Goal: Task Accomplishment & Management: Manage account settings

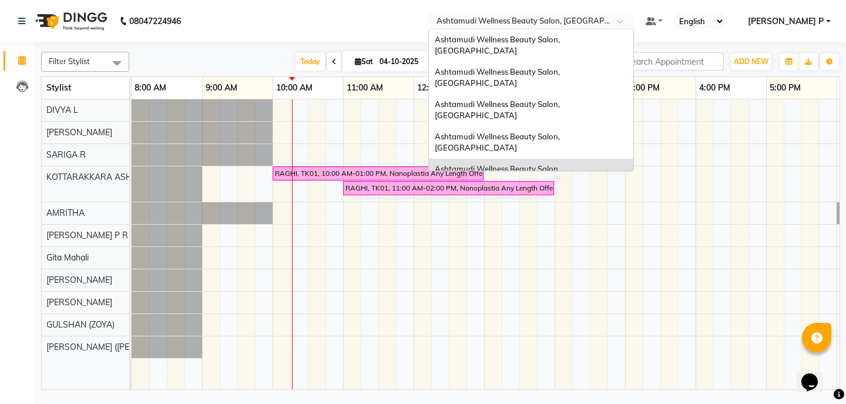
click at [632, 22] on span at bounding box center [624, 25] width 15 height 12
click at [734, 165] on div "RAGHI, TK01, 10:00 AM-01:00 PM, Nanoplastia Any Length Offer RAGHI, TK01, 11:00…" at bounding box center [590, 244] width 916 height 290
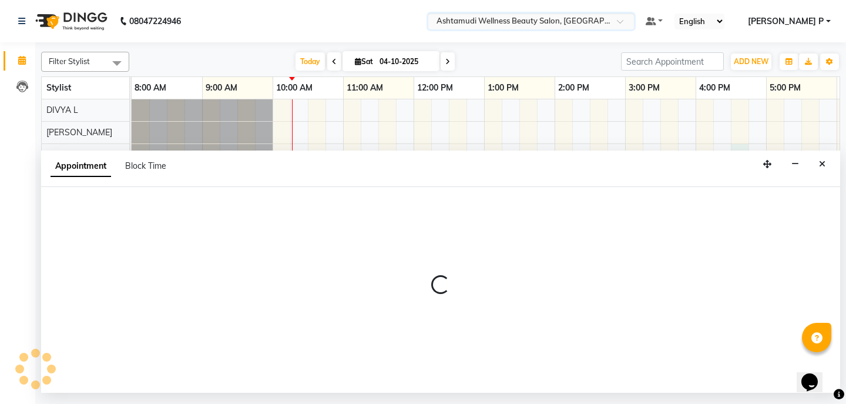
select select "27428"
select select "990"
select select "tentative"
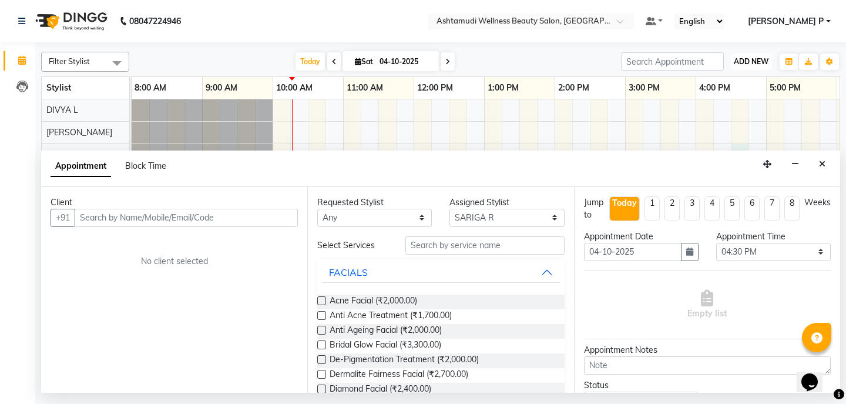
click at [756, 61] on span "ADD NEW" at bounding box center [751, 61] width 35 height 9
click at [731, 87] on button "Add Appointment" at bounding box center [724, 83] width 93 height 15
click at [825, 165] on button "Close" at bounding box center [822, 164] width 17 height 18
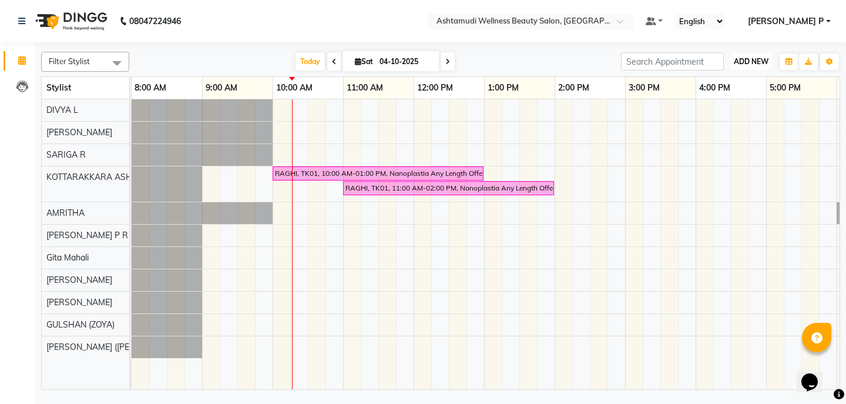
click at [745, 63] on span "ADD NEW" at bounding box center [751, 61] width 35 height 9
click at [732, 90] on button "Add Appointment" at bounding box center [724, 83] width 93 height 15
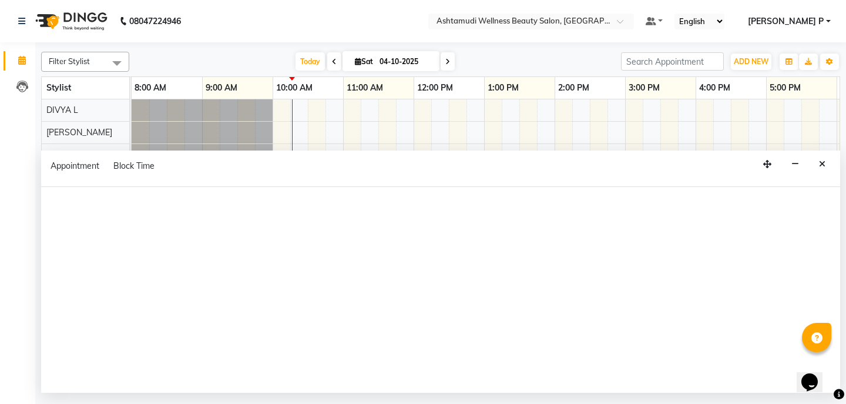
select select "540"
select select "tentative"
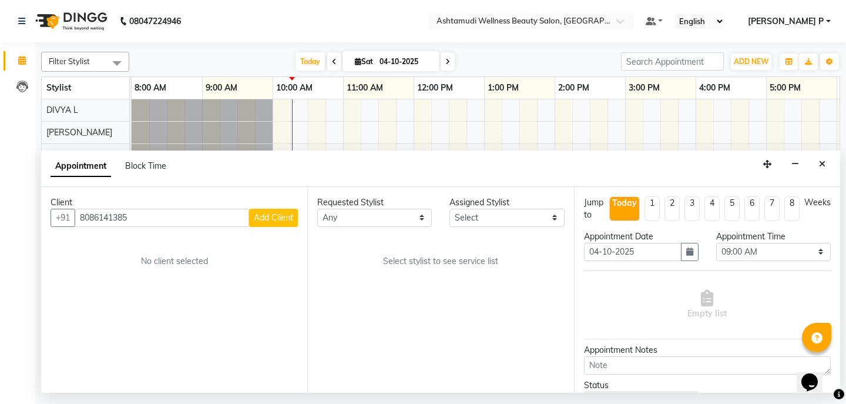
type input "8086141385"
click at [271, 221] on span "Add Client" at bounding box center [273, 217] width 39 height 11
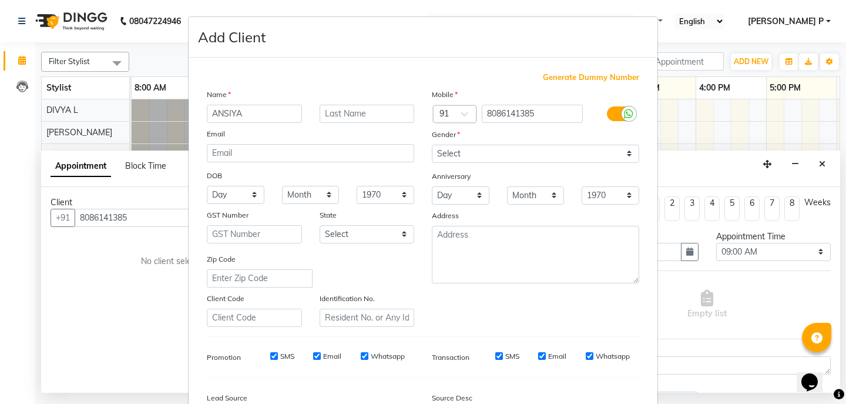
type input "ANSIYA"
click at [485, 158] on select "Select [DEMOGRAPHIC_DATA] [DEMOGRAPHIC_DATA] Other Prefer Not To Say" at bounding box center [535, 154] width 207 height 18
select select "[DEMOGRAPHIC_DATA]"
click at [432, 145] on select "Select [DEMOGRAPHIC_DATA] [DEMOGRAPHIC_DATA] Other Prefer Not To Say" at bounding box center [535, 154] width 207 height 18
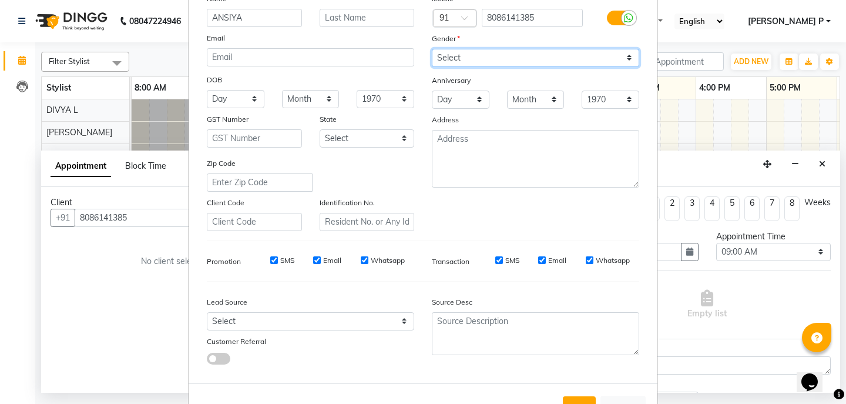
scroll to position [139, 0]
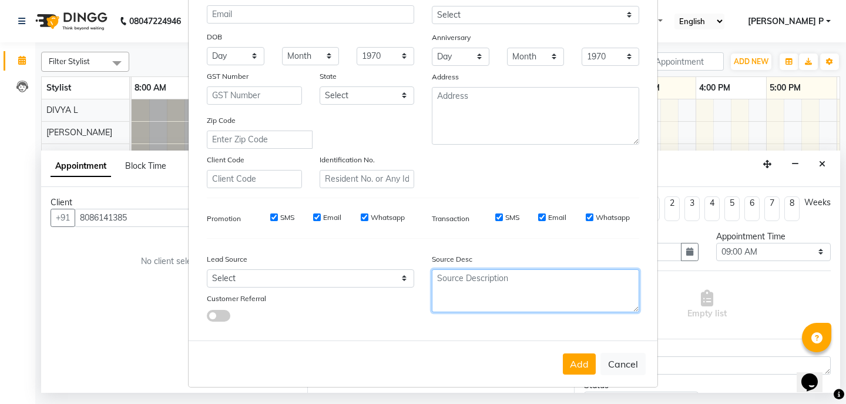
click at [438, 283] on textarea at bounding box center [535, 290] width 207 height 43
type textarea "TELECALLING"
click at [574, 365] on button "Add" at bounding box center [579, 363] width 33 height 21
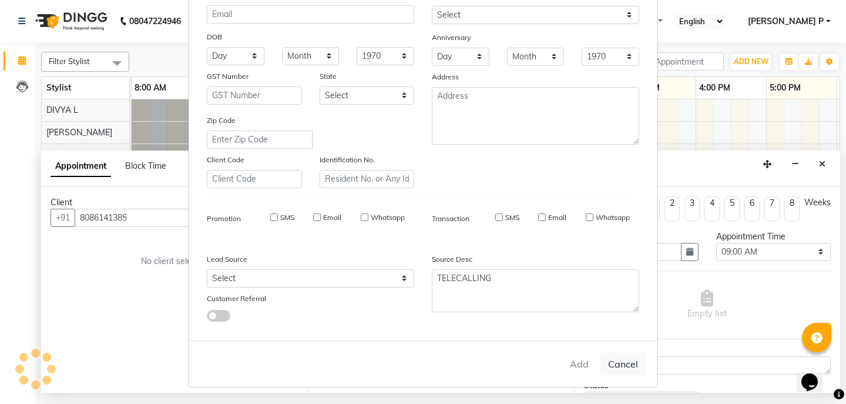
type input "80******85"
select select
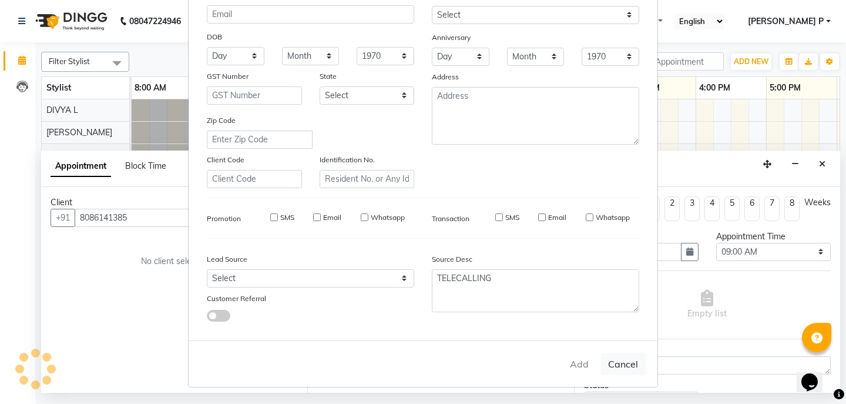
select select
checkbox input "false"
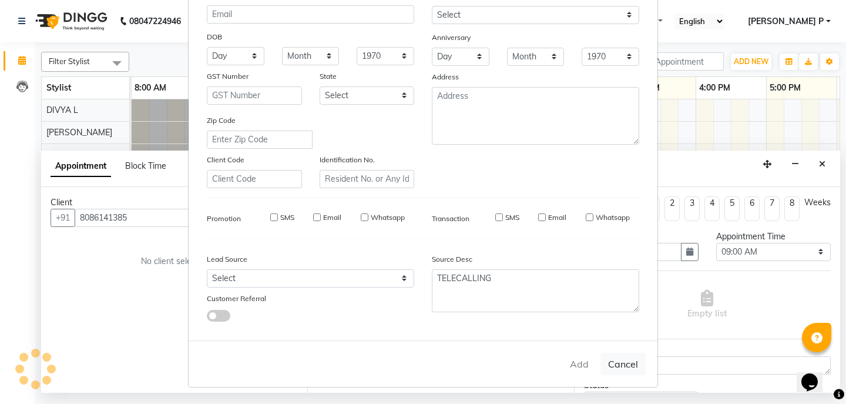
checkbox input "false"
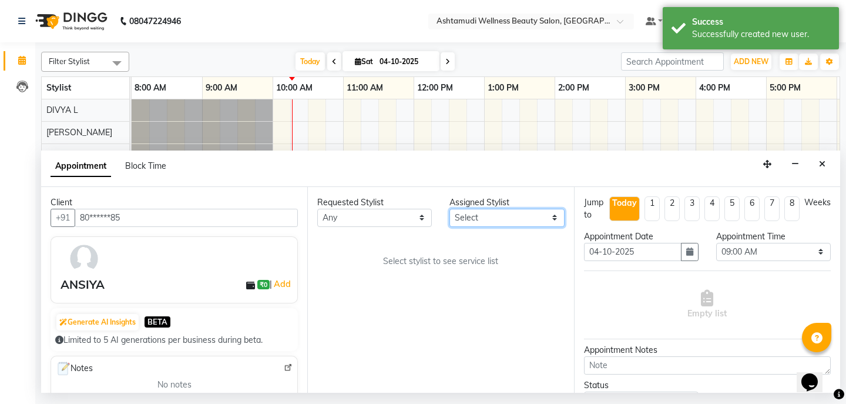
click at [555, 221] on select "Select AMRITHA DIVYA L Gita Mahali GULSHAN (ZOYA) Karina Darjee KOTTARAKKARA AS…" at bounding box center [506, 218] width 115 height 18
select select "27462"
click at [449, 209] on select "Select AMRITHA DIVYA L Gita Mahali GULSHAN (ZOYA) Karina Darjee KOTTARAKKARA AS…" at bounding box center [506, 218] width 115 height 18
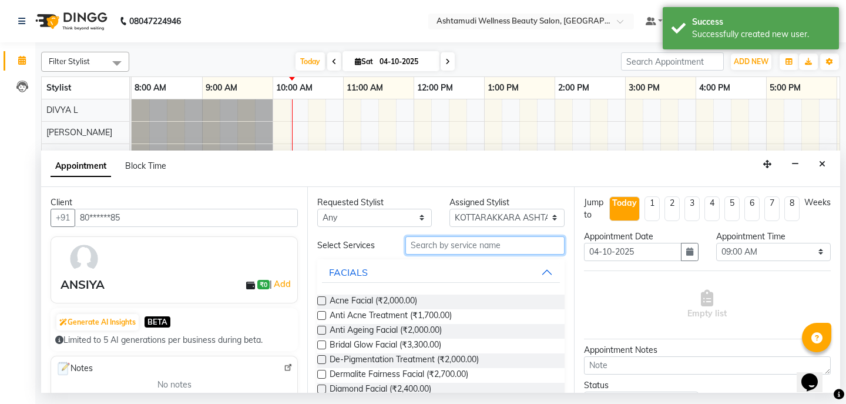
click at [416, 247] on input "text" at bounding box center [484, 245] width 159 height 18
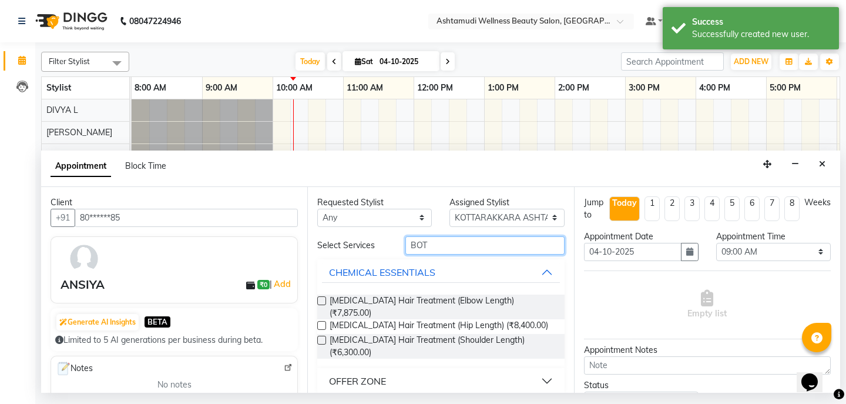
type input "BOT"
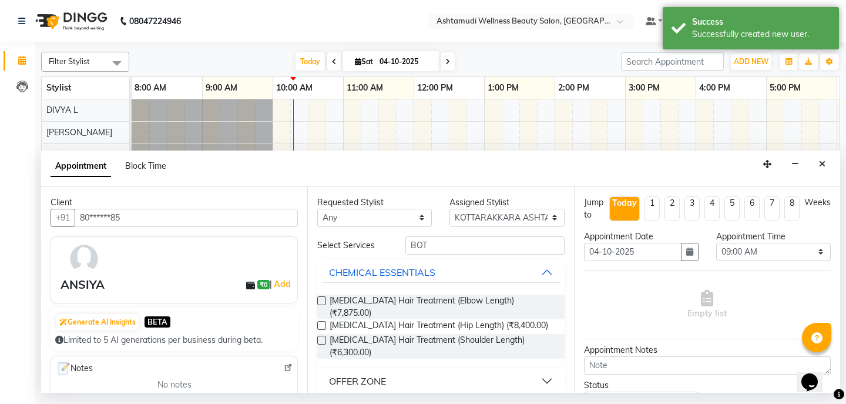
click at [355, 374] on div "OFFER ZONE" at bounding box center [357, 381] width 57 height 14
click at [321, 403] on label at bounding box center [321, 409] width 9 height 9
click at [321, 403] on input "checkbox" at bounding box center [321, 411] width 8 height 8
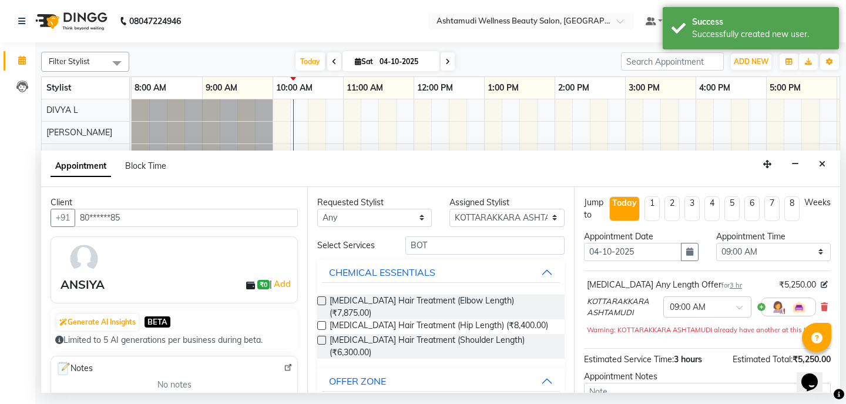
click at [321, 403] on label at bounding box center [321, 409] width 9 height 9
click at [321, 403] on input "checkbox" at bounding box center [321, 411] width 8 height 8
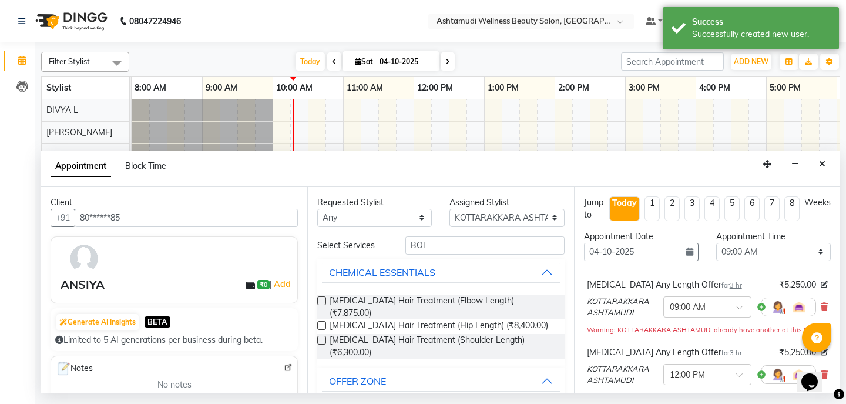
checkbox input "false"
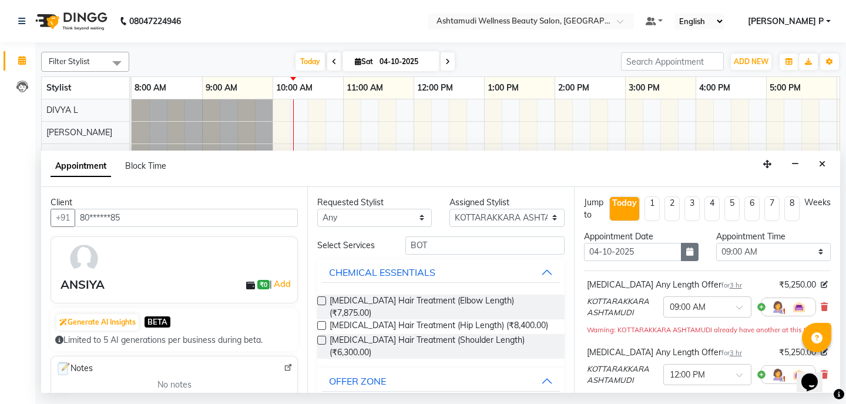
click at [686, 254] on icon "button" at bounding box center [689, 251] width 7 height 8
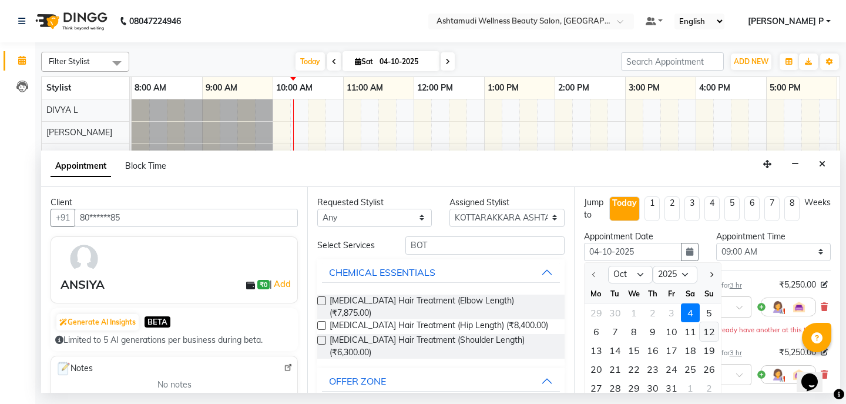
click at [711, 328] on div "12" at bounding box center [709, 331] width 19 height 19
type input "12-10-2025"
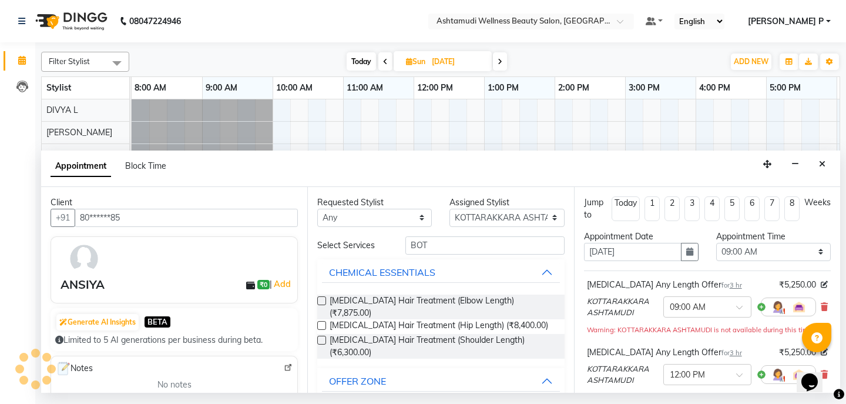
scroll to position [0, 142]
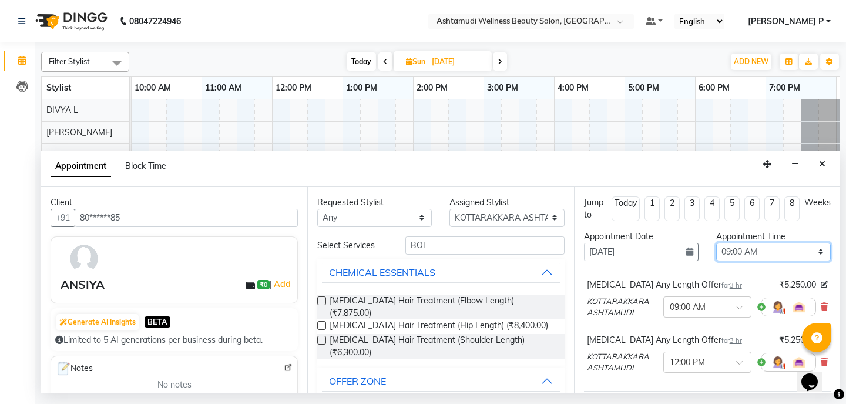
click at [804, 255] on select "Select 09:00 AM 09:15 AM 09:30 AM 09:45 AM 10:00 AM 10:15 AM 10:30 AM 10:45 AM …" at bounding box center [773, 252] width 115 height 18
select select "600"
click at [716, 243] on select "Select 09:00 AM 09:15 AM 09:30 AM 09:45 AM 10:00 AM 10:15 AM 10:30 AM 10:45 AM …" at bounding box center [773, 252] width 115 height 18
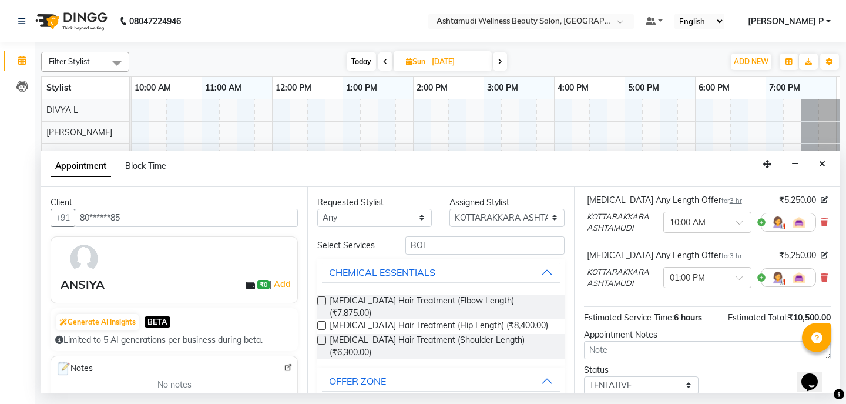
scroll to position [96, 0]
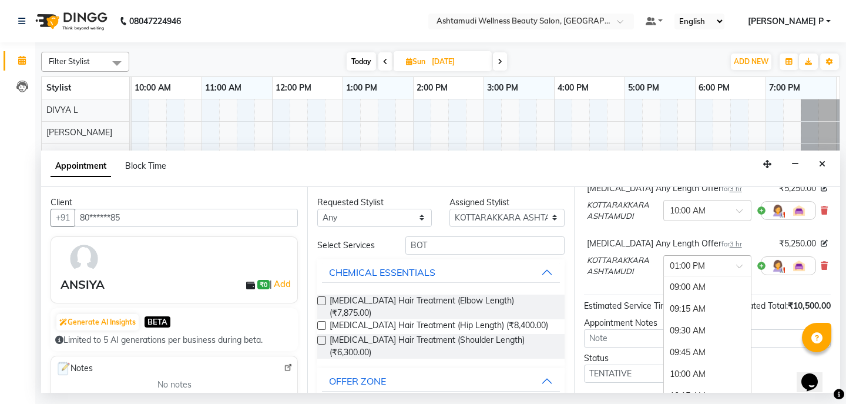
click at [736, 269] on span at bounding box center [743, 269] width 15 height 12
click at [694, 297] on div "10:00 AM" at bounding box center [707, 299] width 87 height 22
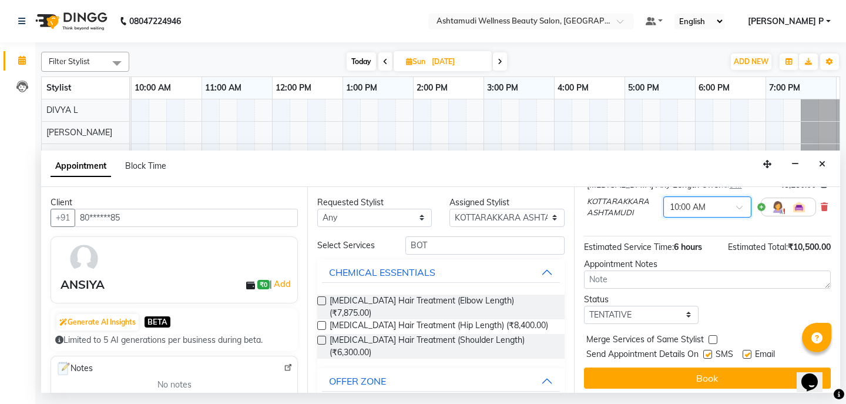
scroll to position [173, 0]
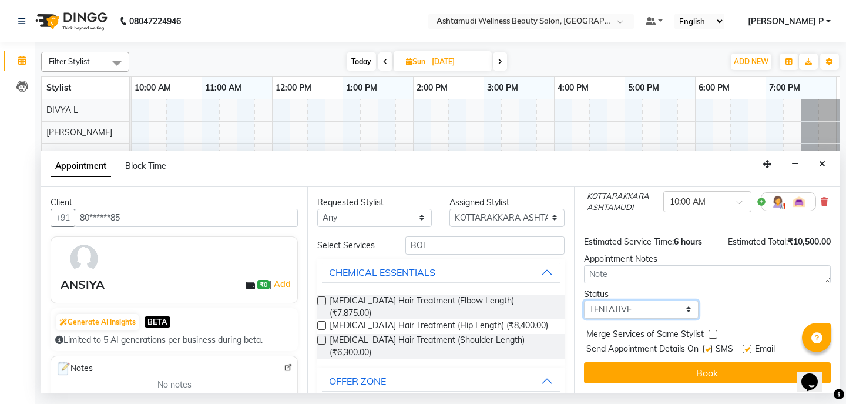
click at [607, 307] on select "Select TENTATIVE CONFIRM UPCOMING" at bounding box center [641, 309] width 115 height 18
select select "confirm booking"
click at [584, 300] on select "Select TENTATIVE CONFIRM UPCOMING" at bounding box center [641, 309] width 115 height 18
click at [674, 357] on div "Jump to Today 1 2 3 4 5 6 7 8 Weeks Appointment Date 12-10-2025 Appointment Tim…" at bounding box center [707, 290] width 266 height 206
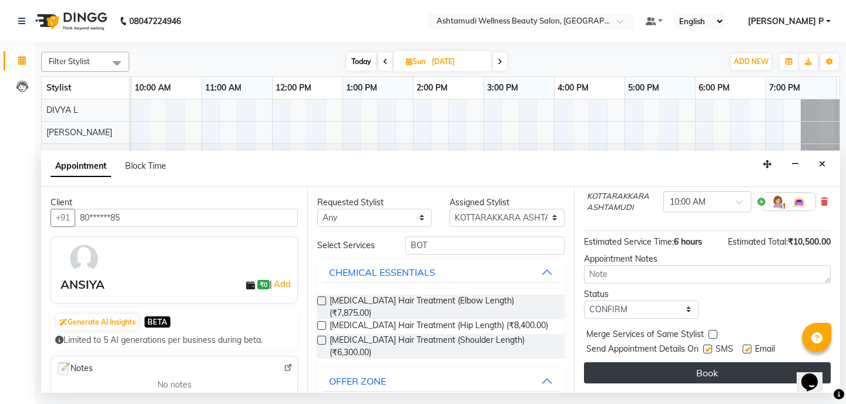
click at [678, 368] on button "Book" at bounding box center [707, 372] width 247 height 21
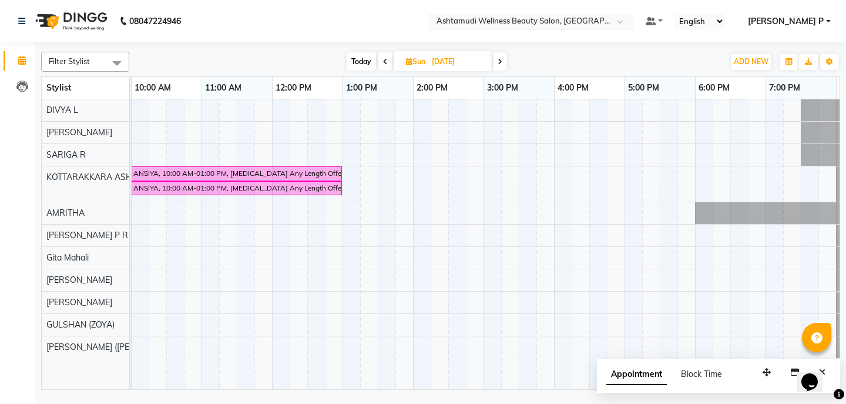
click at [634, 21] on div at bounding box center [531, 22] width 206 height 12
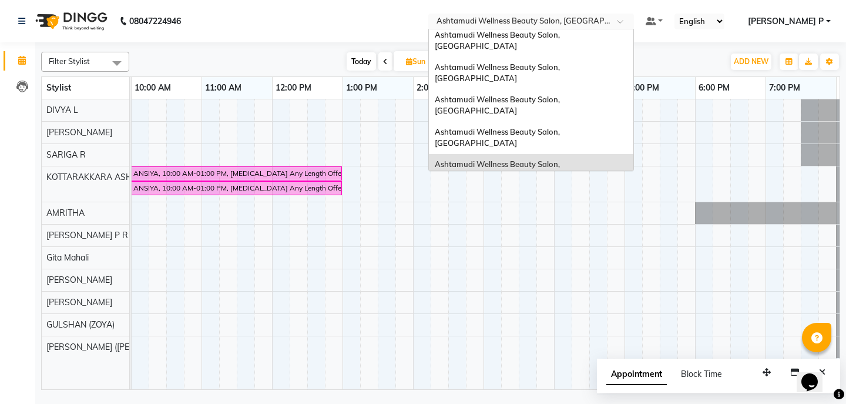
scroll to position [0, 0]
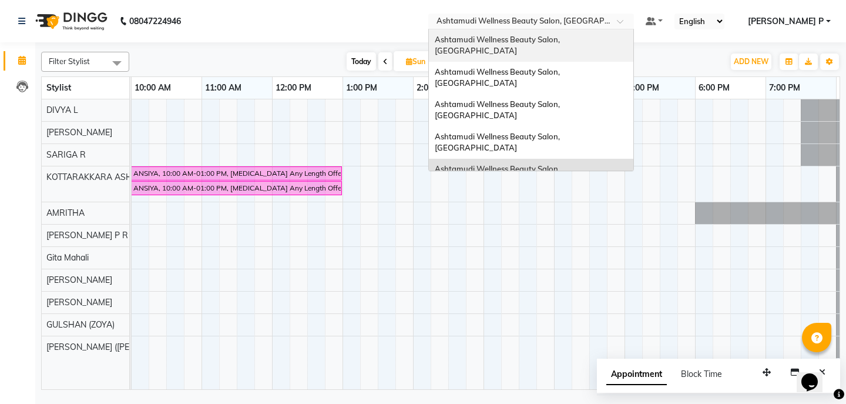
click at [562, 37] on span "Ashtamudi Wellness Beauty Salon, [GEOGRAPHIC_DATA]" at bounding box center [498, 45] width 127 height 21
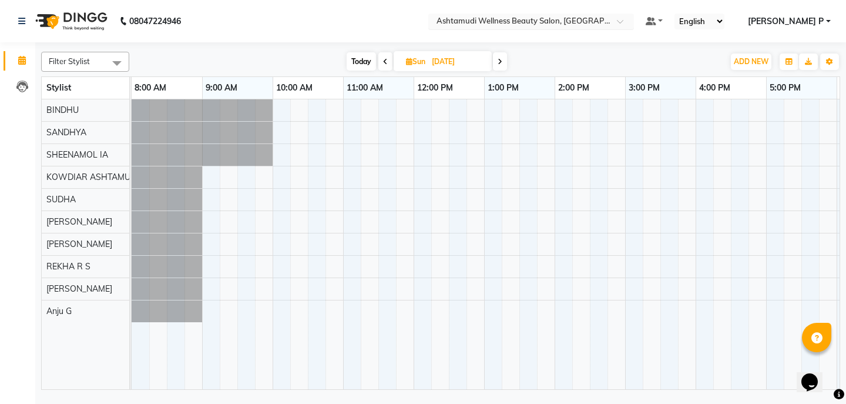
click at [634, 19] on div at bounding box center [531, 22] width 206 height 12
click at [719, 136] on div at bounding box center [590, 244] width 916 height 290
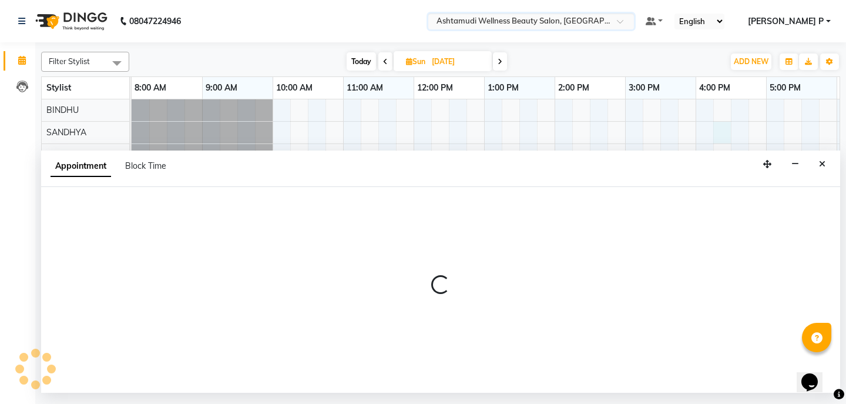
select select "27382"
select select "tentative"
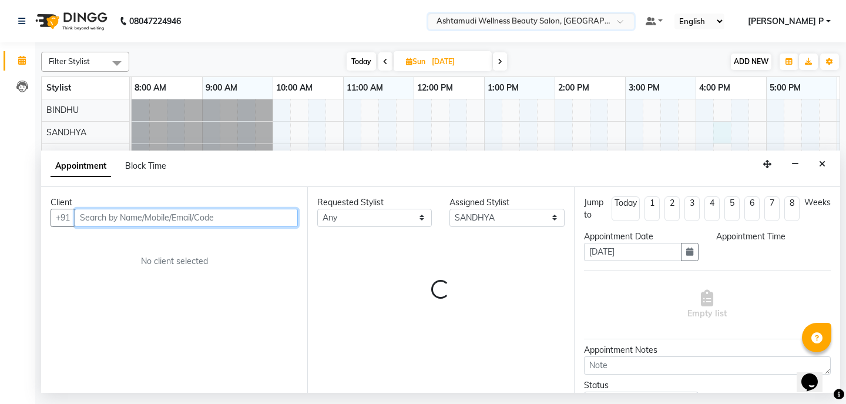
select select "975"
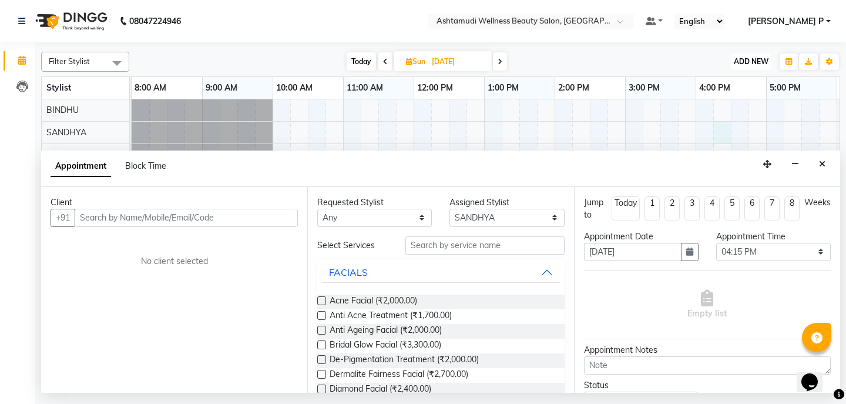
click at [751, 58] on span "ADD NEW" at bounding box center [751, 61] width 35 height 9
click at [737, 83] on button "Add Appointment" at bounding box center [724, 83] width 93 height 15
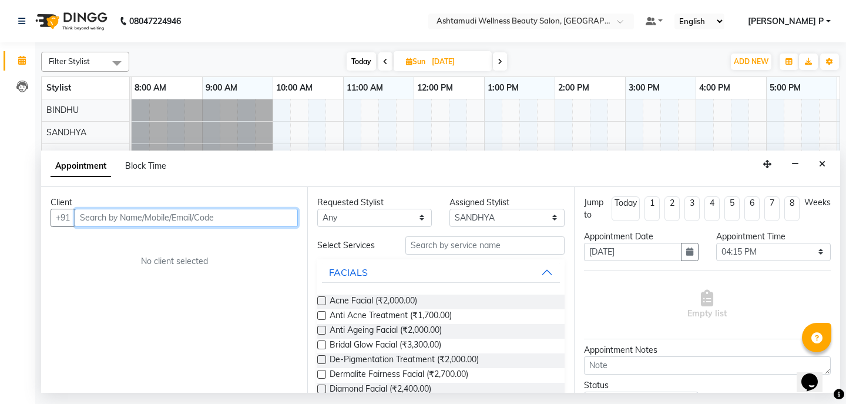
click at [88, 219] on input "text" at bounding box center [186, 218] width 223 height 18
paste input "9834720947"
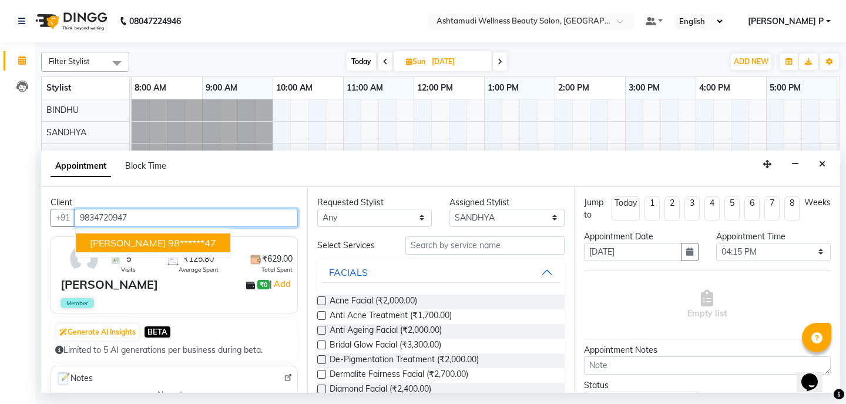
type input "9834720947"
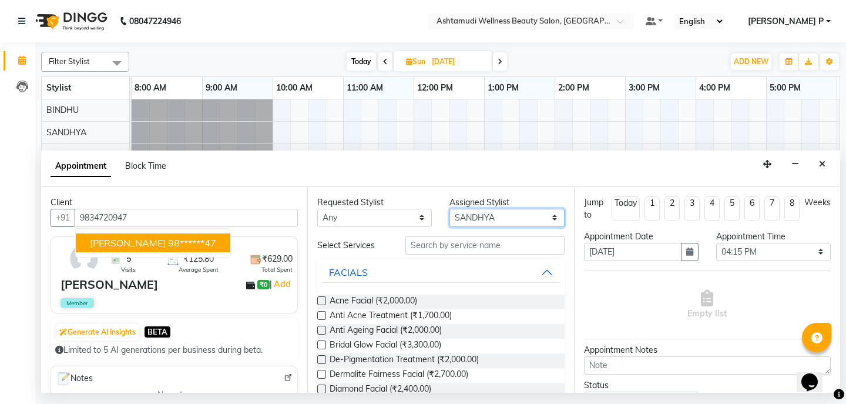
click at [543, 218] on select "Select ABISHA KARKI Anju G BINDHU KOWDIAR ASHTAMUDI REKHA R S RIMA GHALAY Sabna…" at bounding box center [506, 218] width 115 height 18
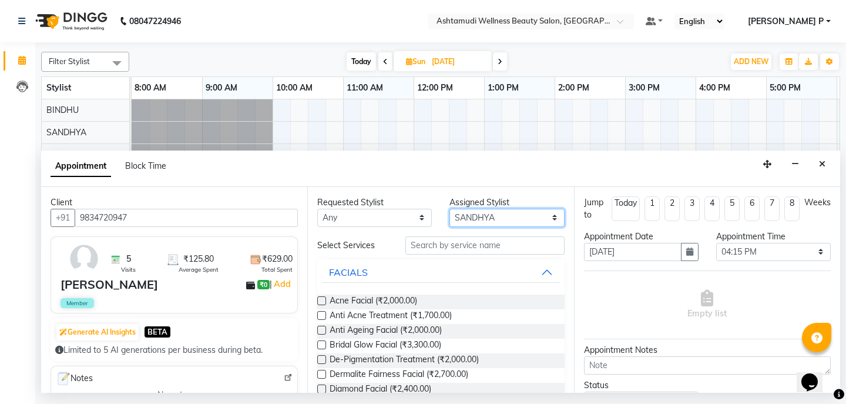
select select "27461"
click at [449, 209] on select "Select ABISHA KARKI Anju G BINDHU KOWDIAR ASHTAMUDI REKHA R S RIMA GHALAY Sabna…" at bounding box center [506, 218] width 115 height 18
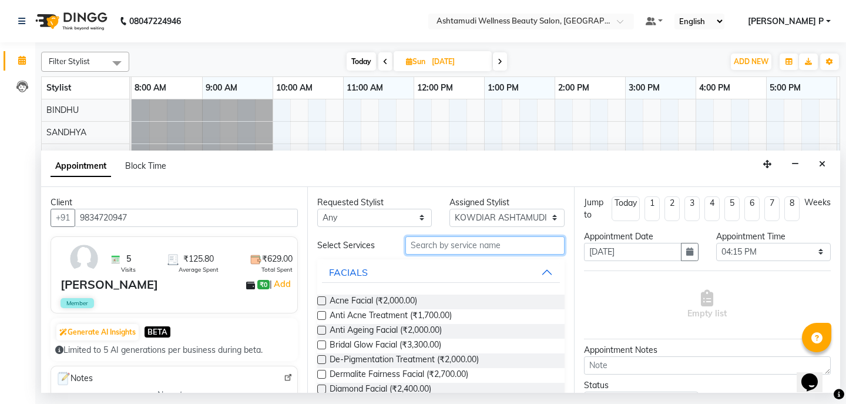
click at [458, 246] on input "text" at bounding box center [484, 245] width 159 height 18
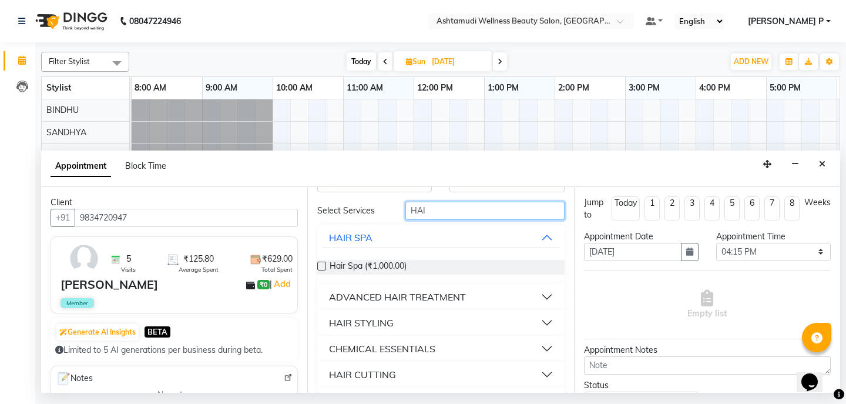
scroll to position [65, 0]
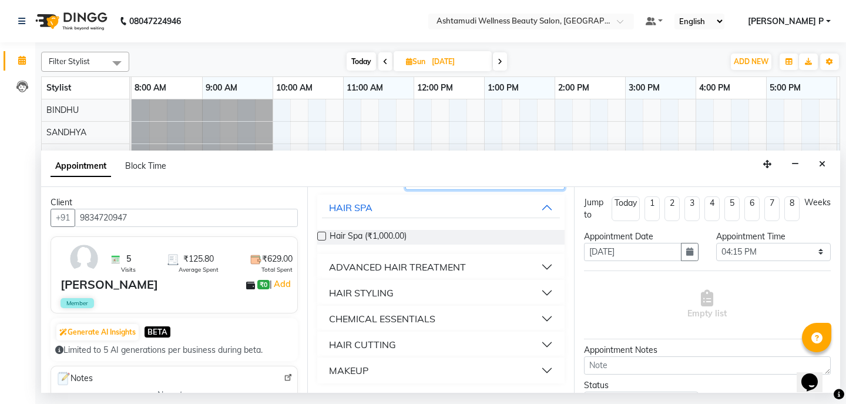
type input "HAI"
click at [395, 346] on div "HAIR CUTTING" at bounding box center [362, 344] width 67 height 14
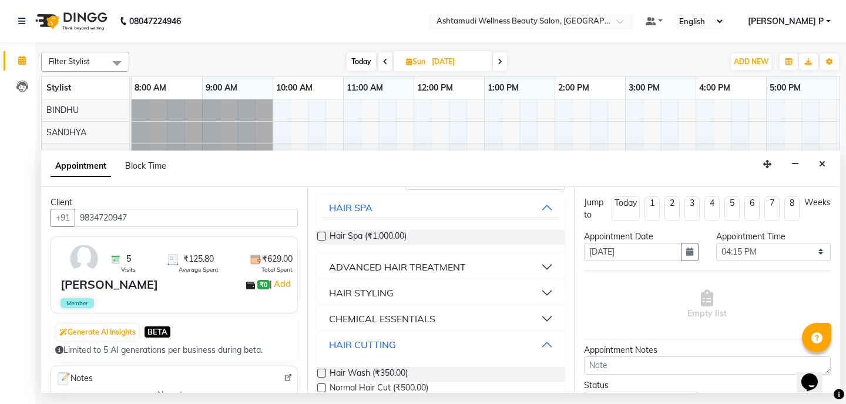
scroll to position [113, 0]
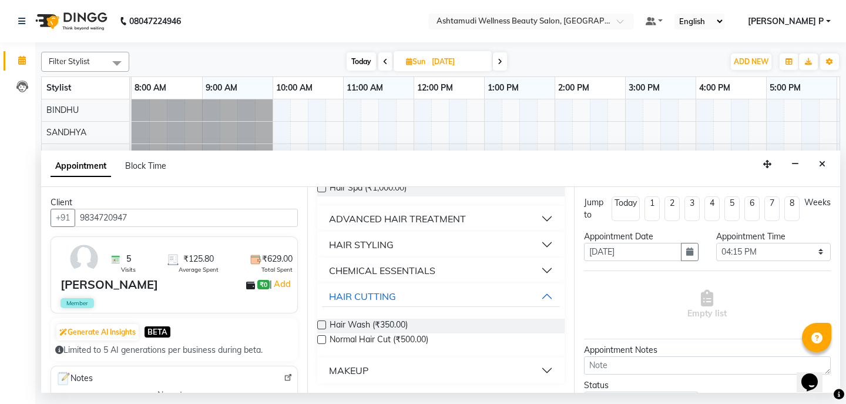
click at [324, 335] on label at bounding box center [321, 339] width 9 height 9
click at [324, 337] on input "checkbox" at bounding box center [321, 341] width 8 height 8
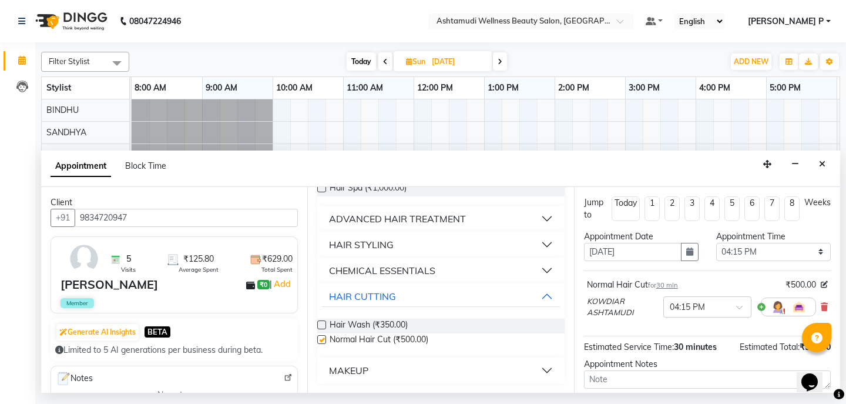
checkbox input "false"
click at [687, 251] on icon "button" at bounding box center [689, 251] width 7 height 8
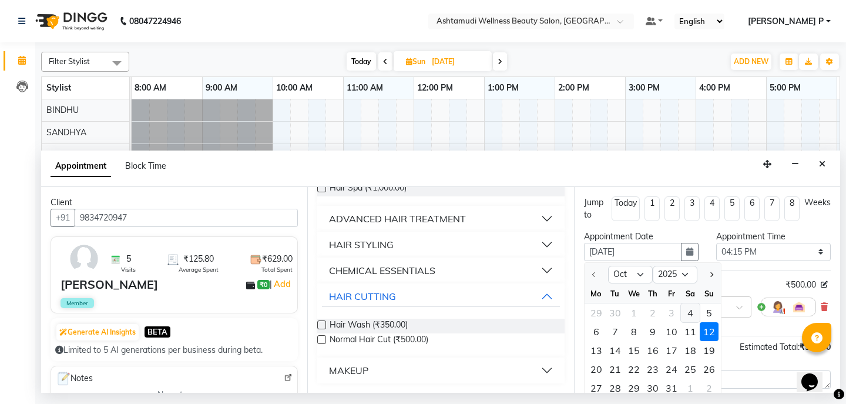
click at [691, 313] on div "4" at bounding box center [690, 312] width 19 height 19
type input "04-10-2025"
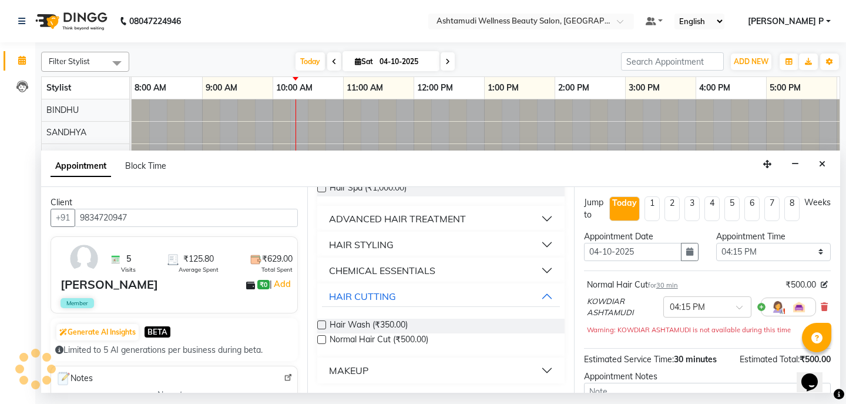
scroll to position [0, 142]
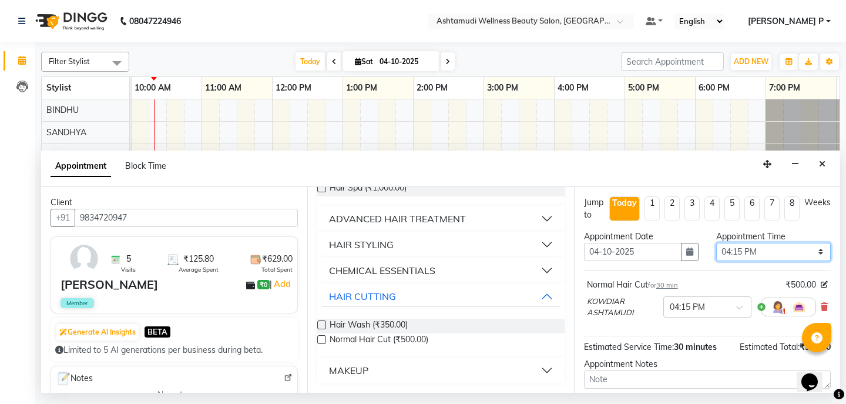
click at [815, 250] on select "Select 09:00 AM 09:15 AM 09:30 AM 09:45 AM 10:00 AM 10:15 AM 10:30 AM 10:45 AM …" at bounding box center [773, 252] width 115 height 18
select select "630"
click at [716, 243] on select "Select 09:00 AM 09:15 AM 09:30 AM 09:45 AM 10:00 AM 10:15 AM 10:30 AM 10:45 AM …" at bounding box center [773, 252] width 115 height 18
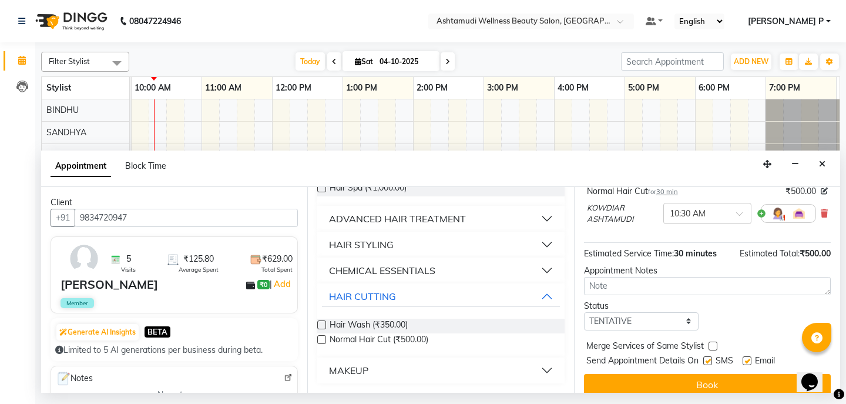
scroll to position [105, 0]
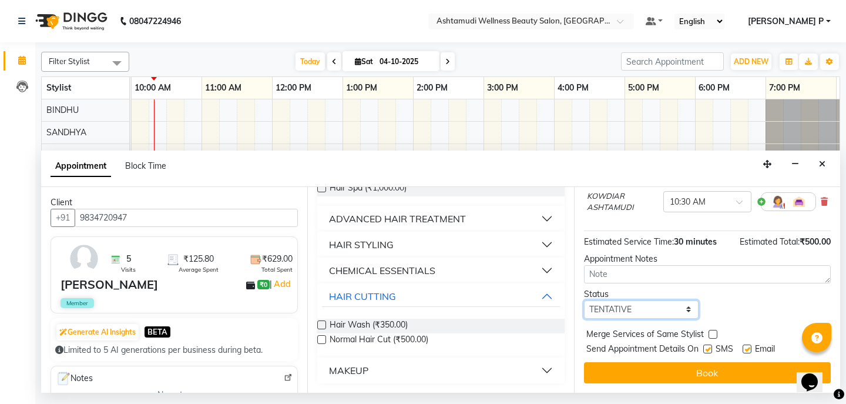
click at [660, 304] on select "Select TENTATIVE CONFIRM CHECK-IN UPCOMING" at bounding box center [641, 309] width 115 height 18
select select "confirm booking"
click at [584, 300] on select "Select TENTATIVE CONFIRM CHECK-IN UPCOMING" at bounding box center [641, 309] width 115 height 18
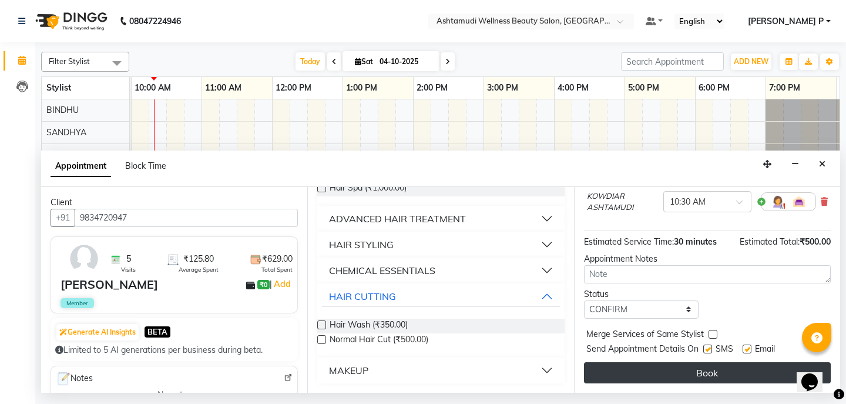
click at [696, 370] on button "Book" at bounding box center [707, 372] width 247 height 21
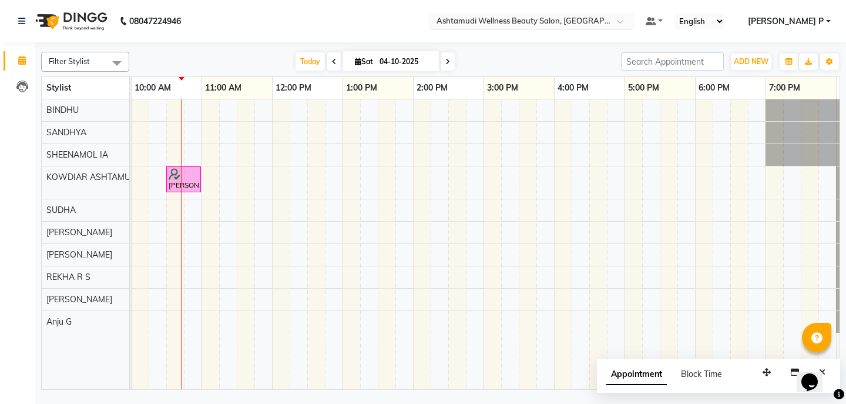
click at [632, 23] on span at bounding box center [624, 25] width 15 height 12
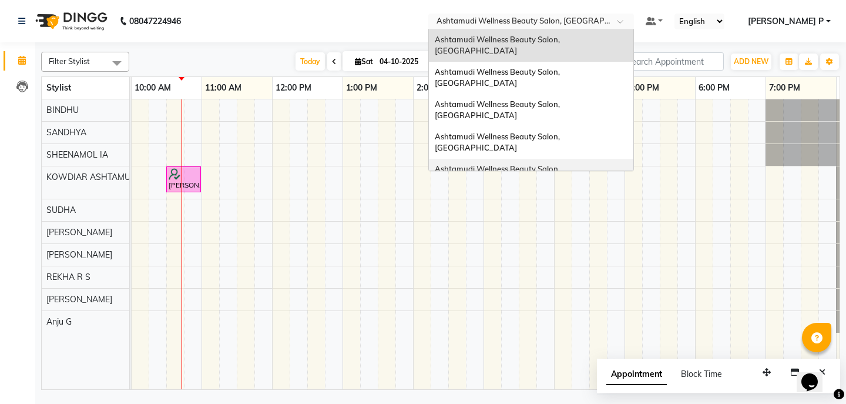
click at [633, 159] on div "Ashtamudi Wellness Beauty Salon, [GEOGRAPHIC_DATA]" at bounding box center [531, 175] width 204 height 32
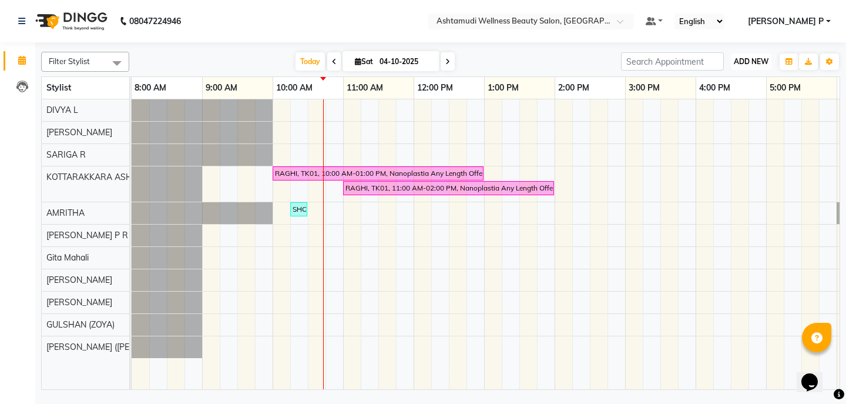
click at [749, 57] on span "ADD NEW" at bounding box center [751, 61] width 35 height 9
click at [733, 83] on button "Add Appointment" at bounding box center [724, 83] width 93 height 15
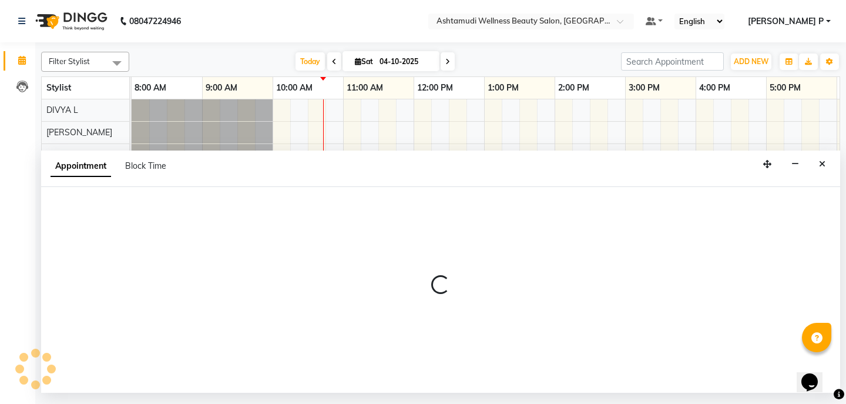
select select "540"
select select "tentative"
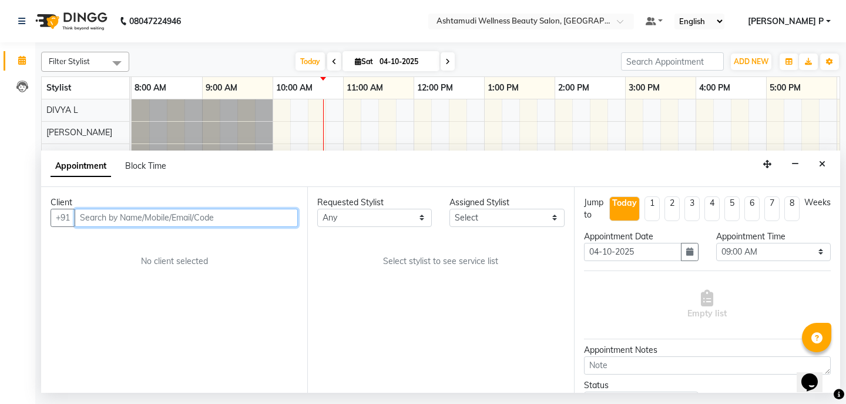
paste input "8714857327"
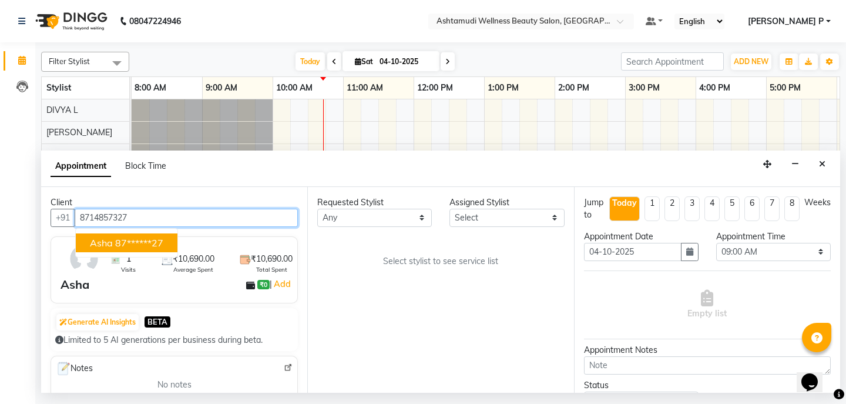
type input "8714857327"
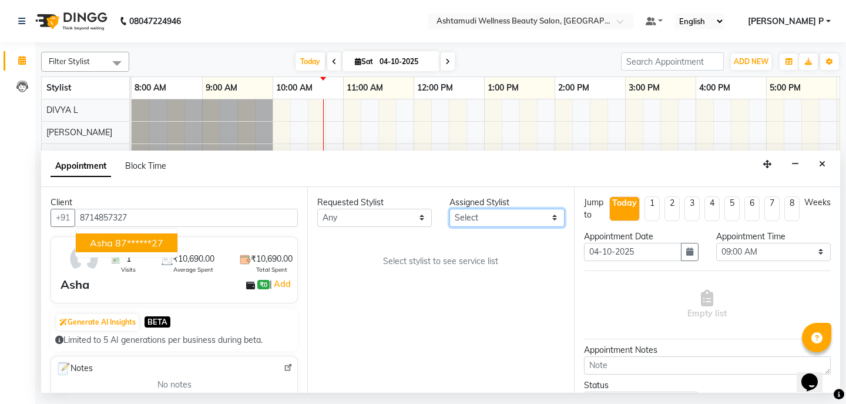
click at [522, 224] on select "Select AMRITHA DIVYA L Gita Mahali GULSHAN (ZOYA) Karina Darjee KOTTARAKKARA AS…" at bounding box center [506, 218] width 115 height 18
select select "27462"
click at [449, 209] on select "Select AMRITHA DIVYA L Gita Mahali GULSHAN (ZOYA) Karina Darjee KOTTARAKKARA AS…" at bounding box center [506, 218] width 115 height 18
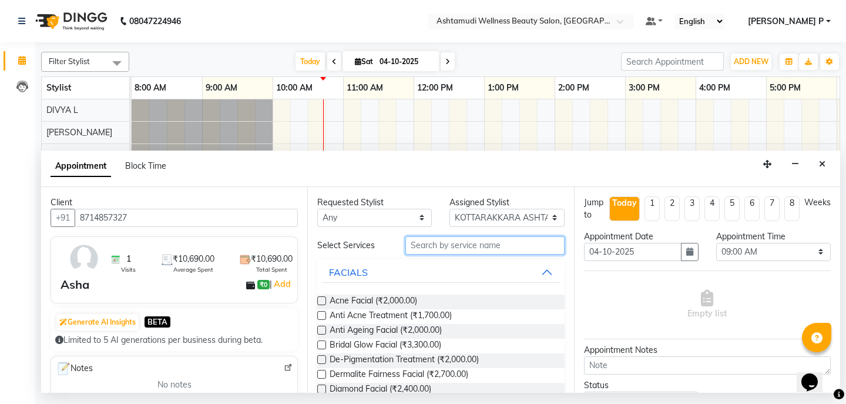
click at [411, 249] on input "text" at bounding box center [484, 245] width 159 height 18
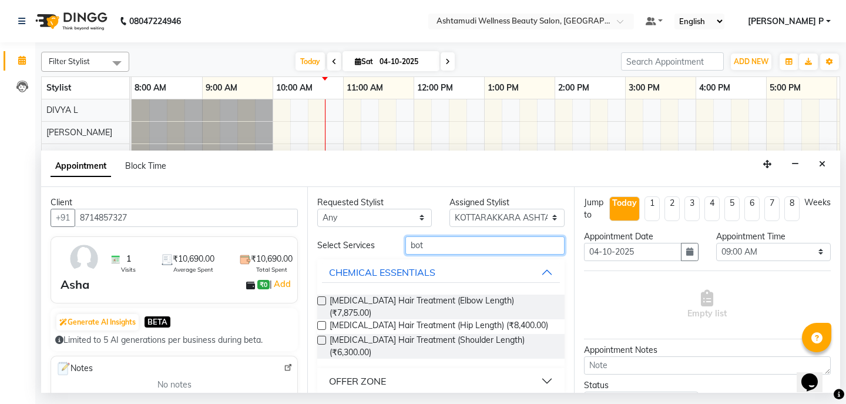
type input "bot"
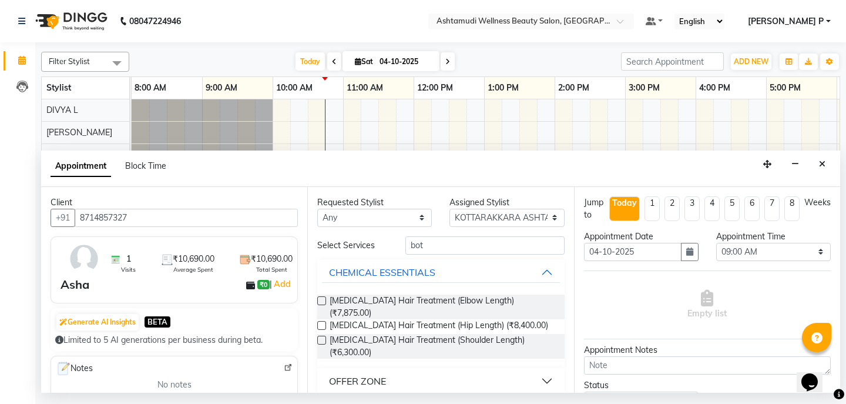
click at [374, 374] on div "OFFER ZONE" at bounding box center [357, 381] width 57 height 14
click at [322, 403] on label at bounding box center [321, 409] width 9 height 9
click at [322, 403] on input "checkbox" at bounding box center [321, 411] width 8 height 8
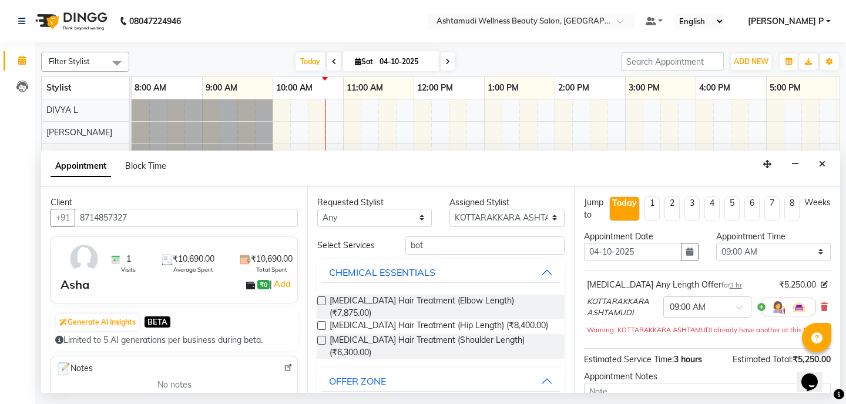
checkbox input "false"
click at [689, 254] on button "button" at bounding box center [690, 252] width 18 height 18
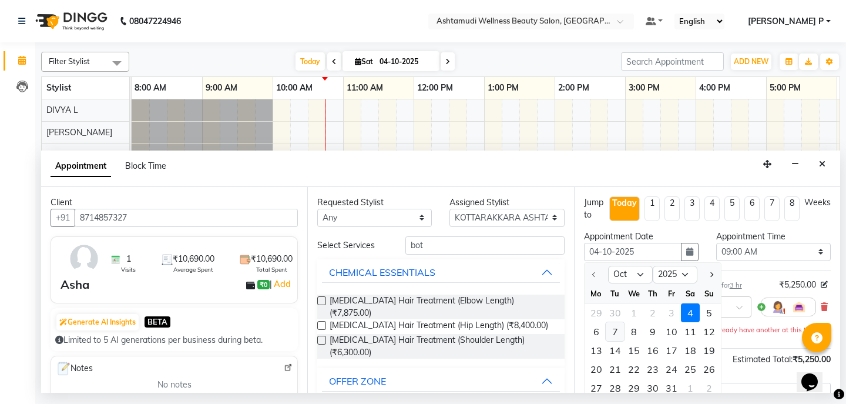
click at [617, 333] on div "7" at bounding box center [615, 331] width 19 height 19
type input "07-10-2025"
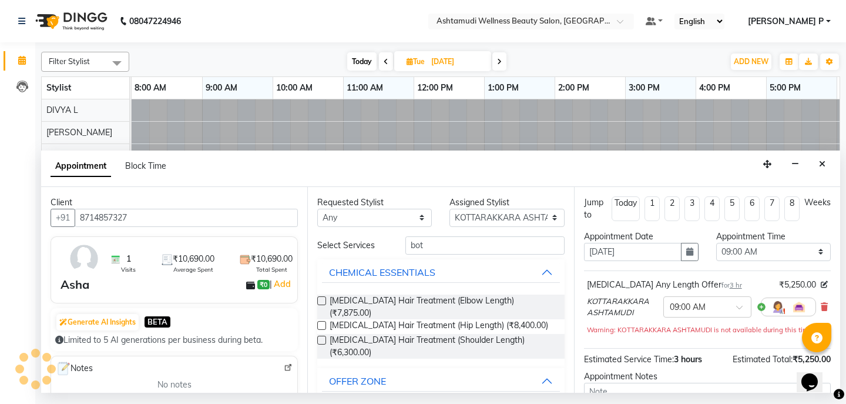
scroll to position [0, 142]
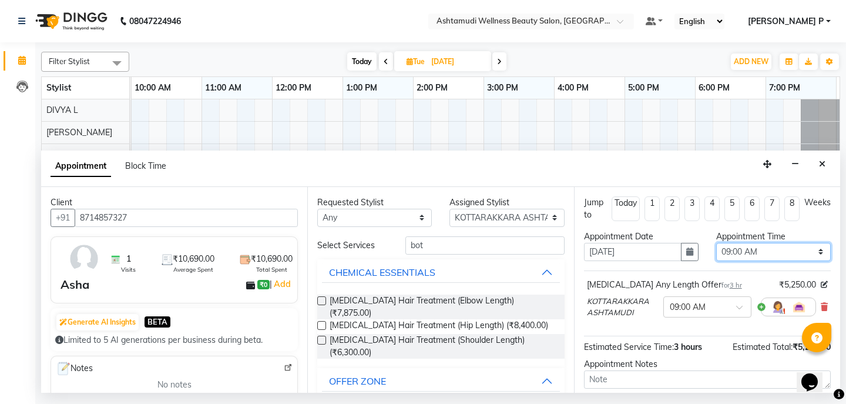
click at [808, 256] on select "Select 09:00 AM 09:15 AM 09:30 AM 09:45 AM 10:00 AM 10:15 AM 10:30 AM 10:45 AM …" at bounding box center [773, 252] width 115 height 18
select select "660"
click at [716, 243] on select "Select 09:00 AM 09:15 AM 09:30 AM 09:45 AM 10:00 AM 10:15 AM 10:30 AM 10:45 AM …" at bounding box center [773, 252] width 115 height 18
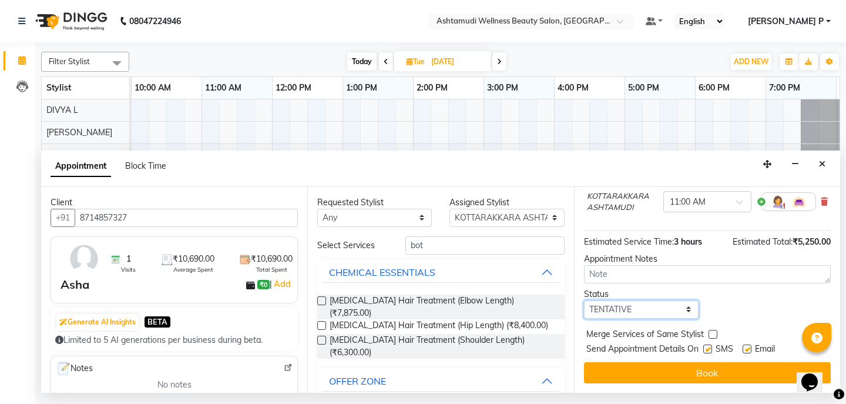
click at [653, 310] on select "Select TENTATIVE CONFIRM UPCOMING" at bounding box center [641, 309] width 115 height 18
select select "confirm booking"
click at [584, 300] on select "Select TENTATIVE CONFIRM UPCOMING" at bounding box center [641, 309] width 115 height 18
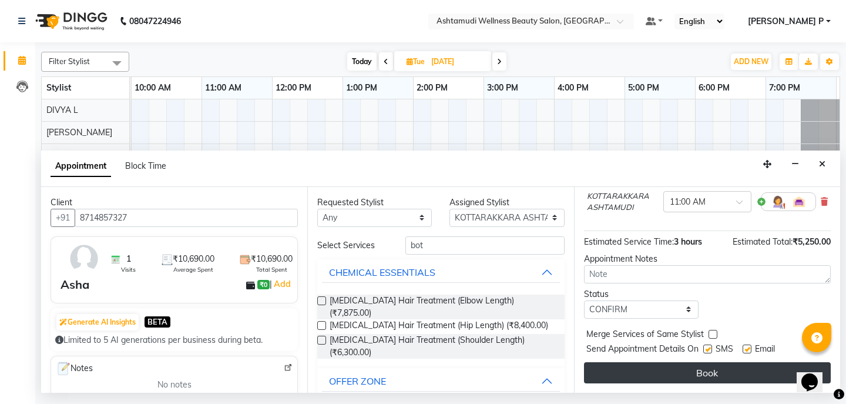
click at [658, 367] on button "Book" at bounding box center [707, 372] width 247 height 21
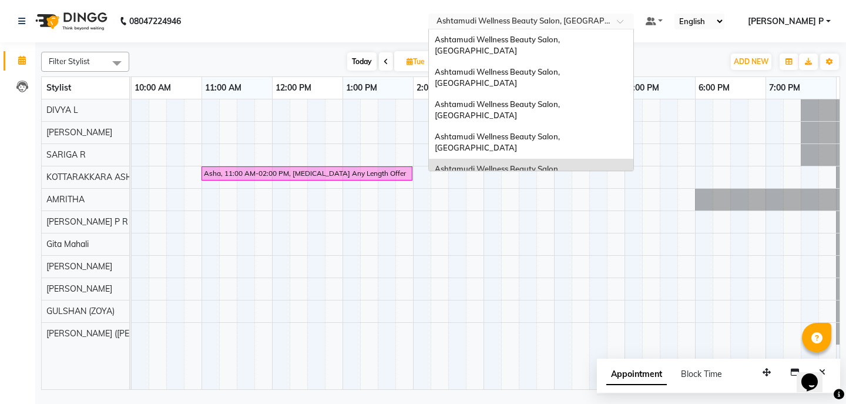
click at [632, 26] on span at bounding box center [624, 25] width 15 height 12
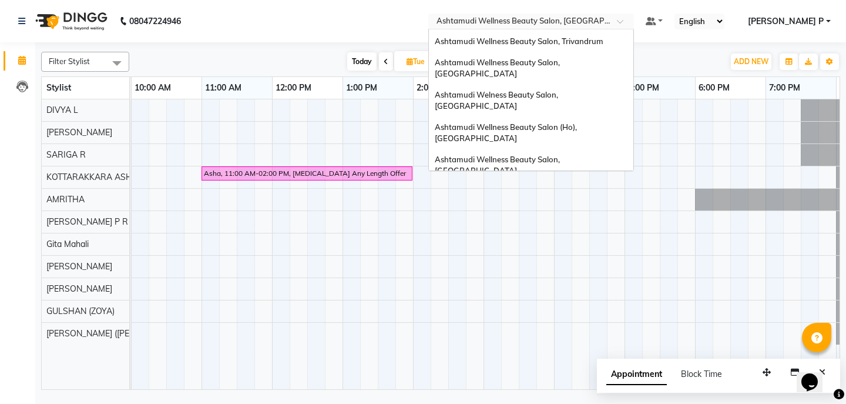
scroll to position [183, 0]
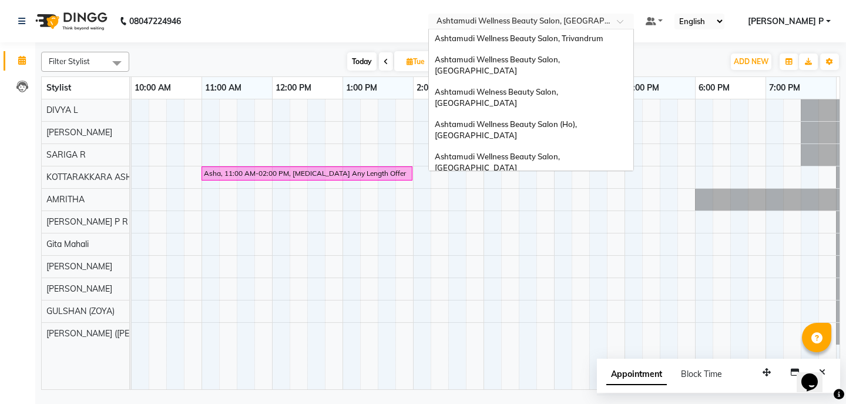
click at [599, 211] on div "Ashtamudi Beauty Lounge, Attingal" at bounding box center [531, 221] width 204 height 21
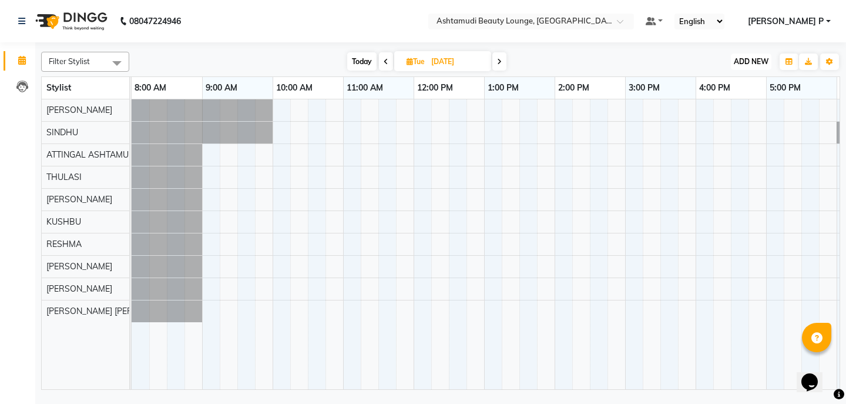
click at [760, 61] on span "ADD NEW" at bounding box center [751, 61] width 35 height 9
click at [740, 84] on button "Add Appointment" at bounding box center [724, 83] width 93 height 15
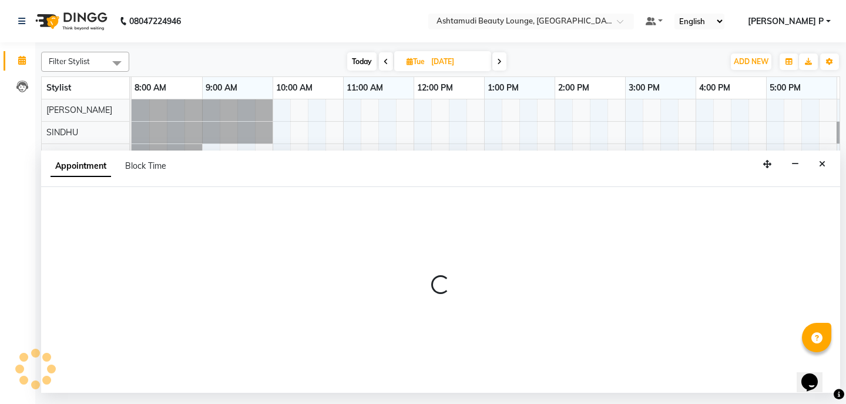
select select "540"
select select "tentative"
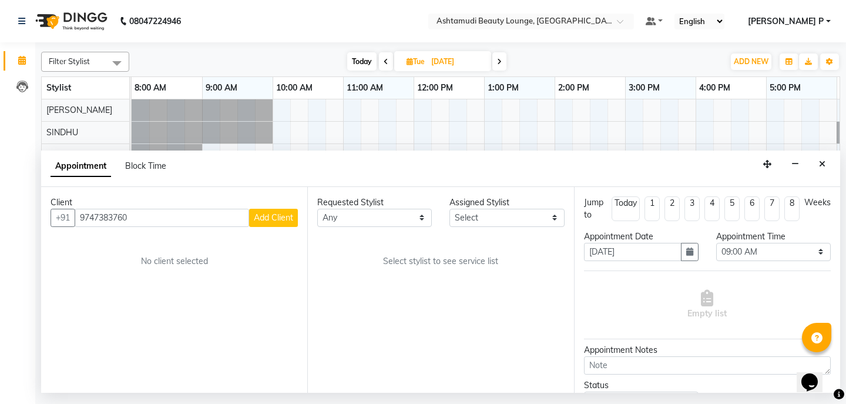
type input "9747383760"
click at [274, 219] on span "Add Client" at bounding box center [273, 217] width 39 height 11
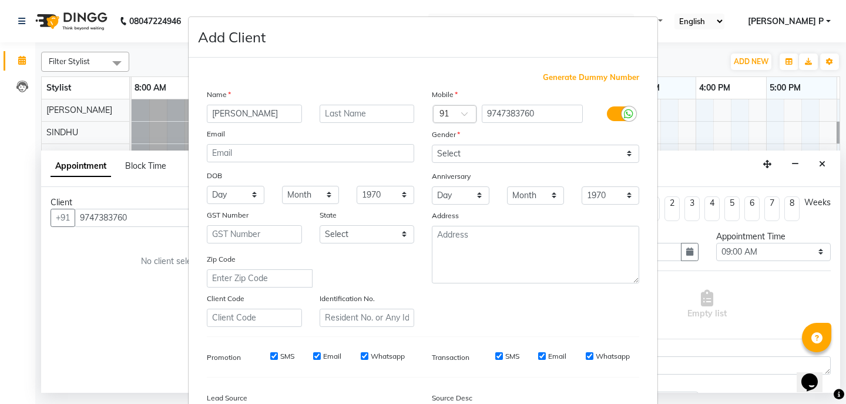
type input "[PERSON_NAME]"
click at [510, 156] on select "Select [DEMOGRAPHIC_DATA] [DEMOGRAPHIC_DATA] Other Prefer Not To Say" at bounding box center [535, 154] width 207 height 18
select select "[DEMOGRAPHIC_DATA]"
click at [432, 145] on select "Select [DEMOGRAPHIC_DATA] [DEMOGRAPHIC_DATA] Other Prefer Not To Say" at bounding box center [535, 154] width 207 height 18
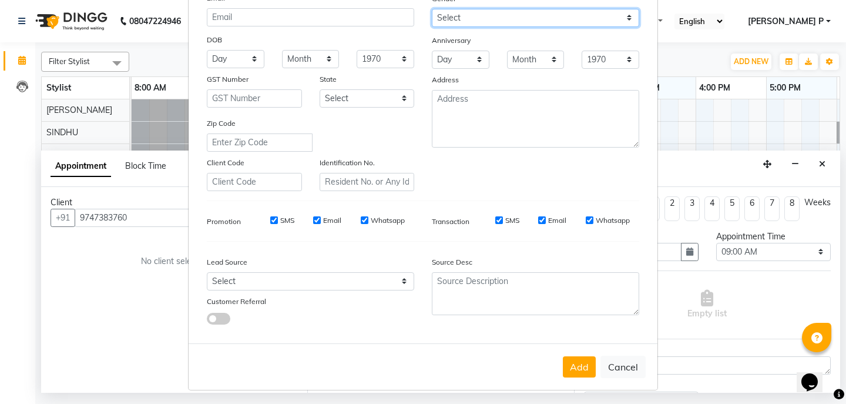
scroll to position [139, 0]
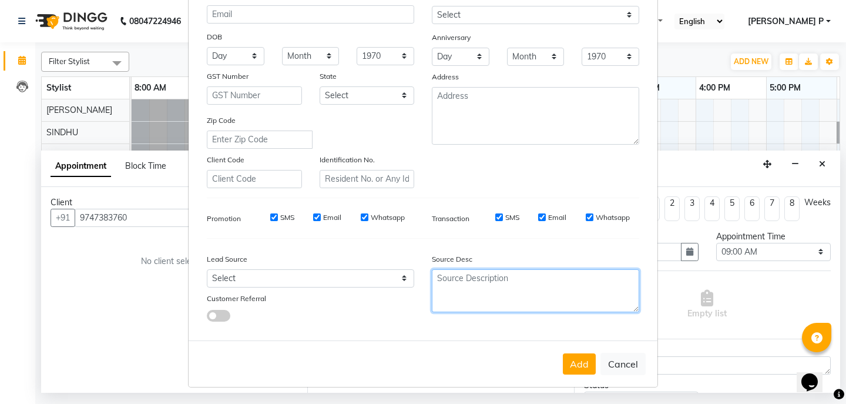
click at [434, 290] on textarea at bounding box center [535, 290] width 207 height 43
type textarea "TELECALLING"
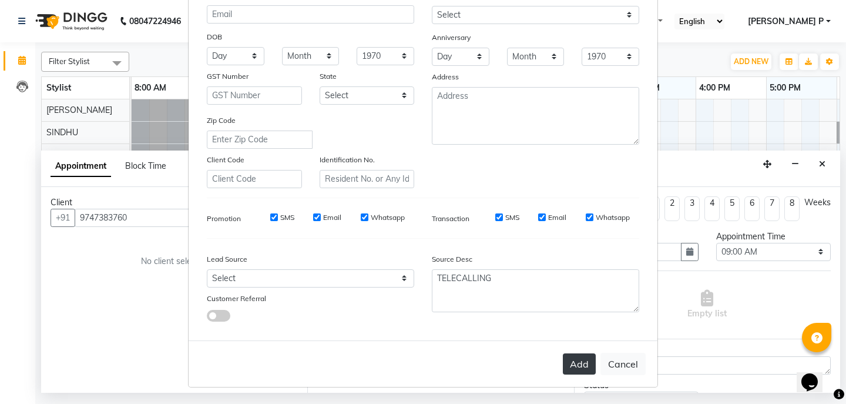
click at [570, 363] on button "Add" at bounding box center [579, 363] width 33 height 21
type input "97******60"
select select
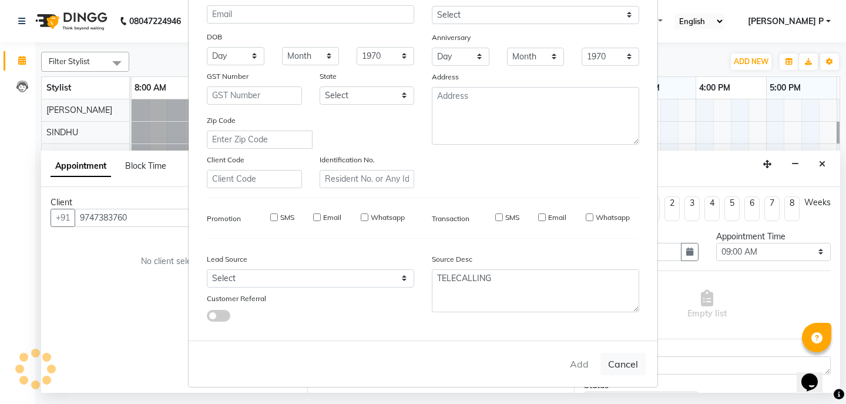
select select
checkbox input "false"
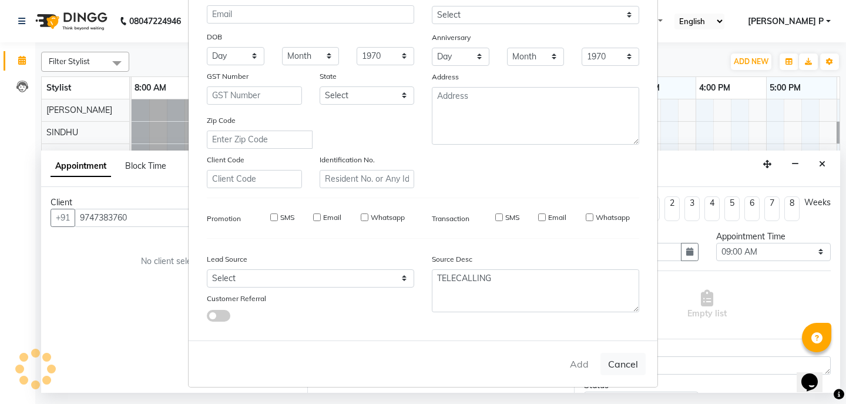
checkbox input "false"
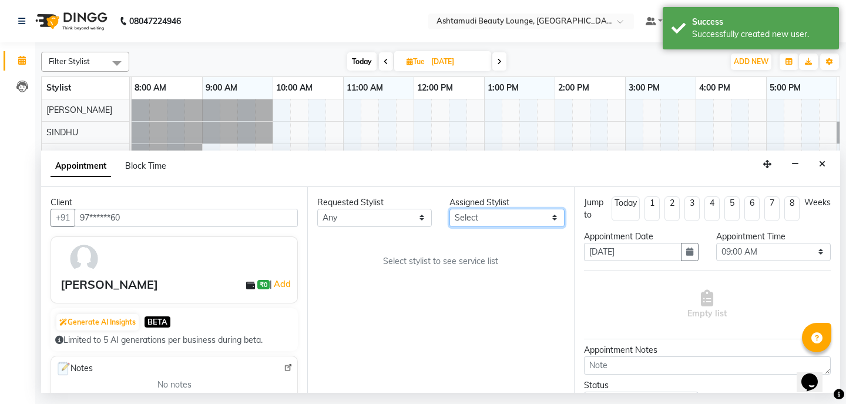
click at [552, 219] on select "Select ABHIRAMI THAMPI ARYA A ARYA G ATTINGAL ASHTAMUDI KUSHBU Leena Jose Radhi…" at bounding box center [506, 218] width 115 height 18
select select "27460"
click at [449, 209] on select "Select ABHIRAMI THAMPI ARYA A ARYA G ATTINGAL ASHTAMUDI KUSHBU Leena Jose Radhi…" at bounding box center [506, 218] width 115 height 18
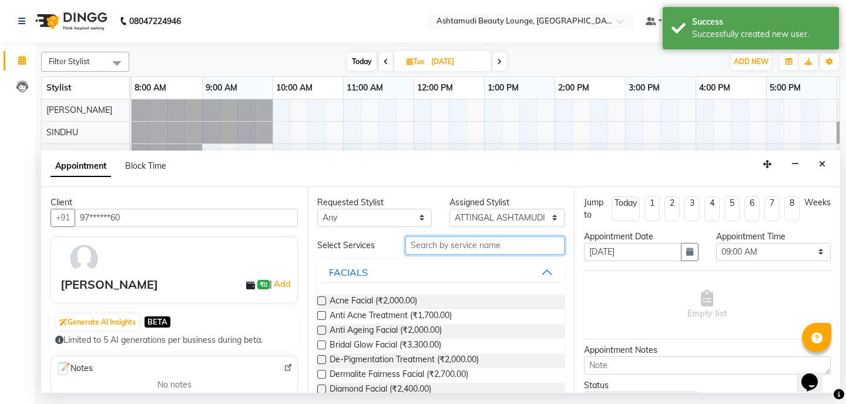
click at [414, 250] on input "text" at bounding box center [484, 245] width 159 height 18
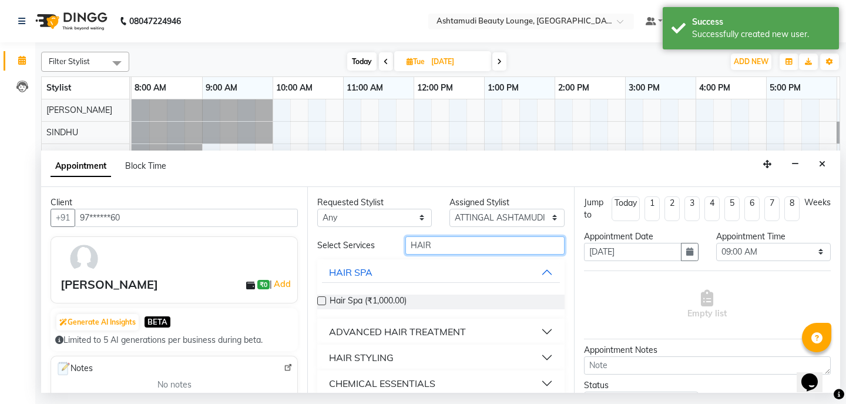
type input "HAIR"
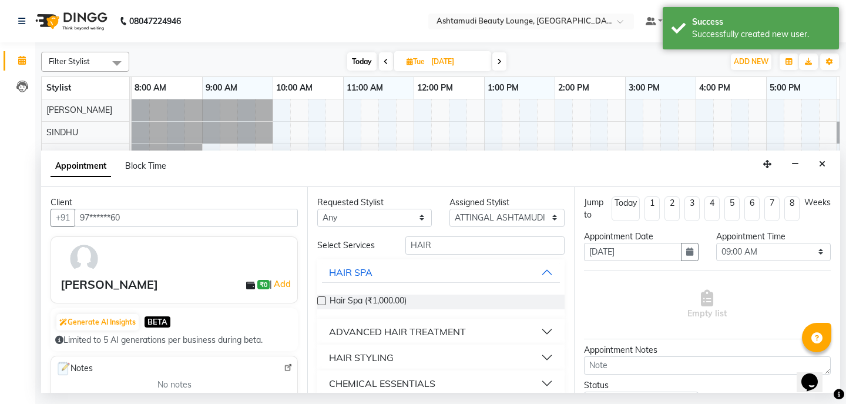
click at [396, 358] on button "HAIR STYLING" at bounding box center [440, 357] width 237 height 21
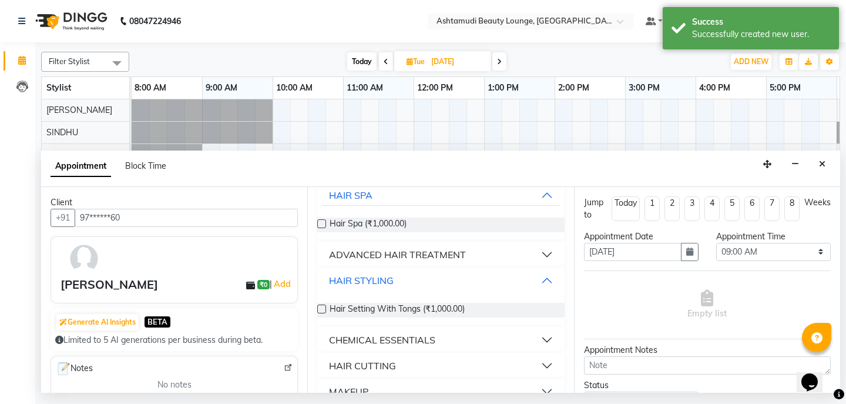
scroll to position [92, 0]
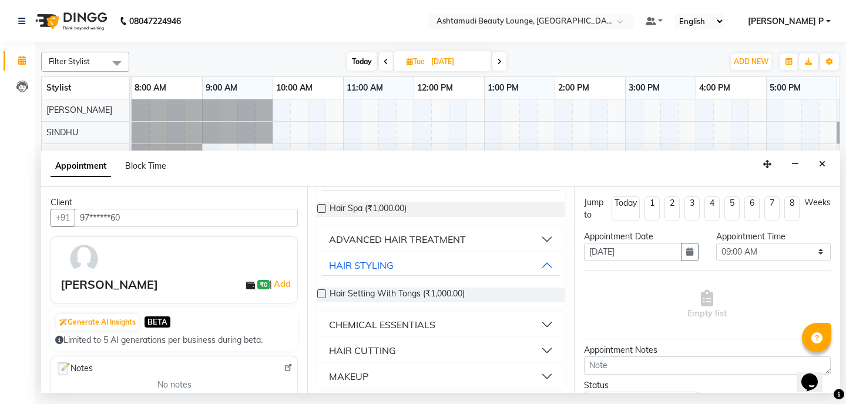
click at [383, 354] on div "HAIR CUTTING" at bounding box center [362, 350] width 67 height 14
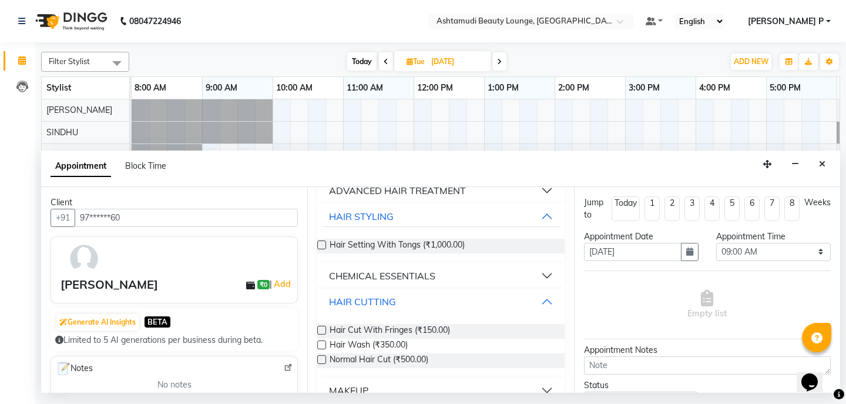
scroll to position [161, 0]
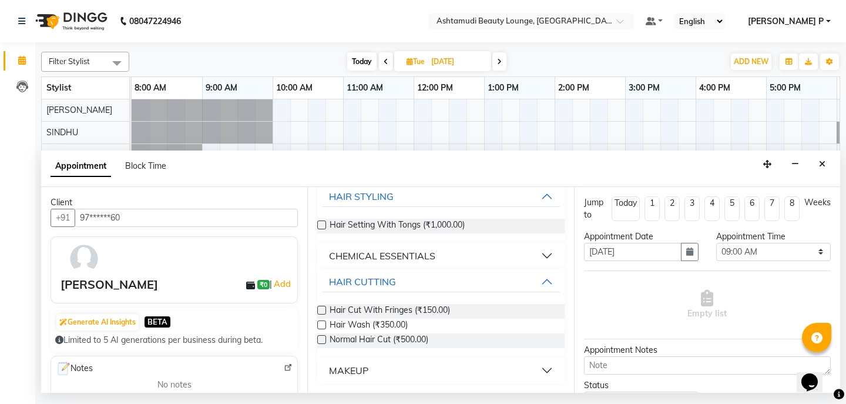
click at [320, 337] on label at bounding box center [321, 339] width 9 height 9
click at [320, 337] on input "checkbox" at bounding box center [321, 341] width 8 height 8
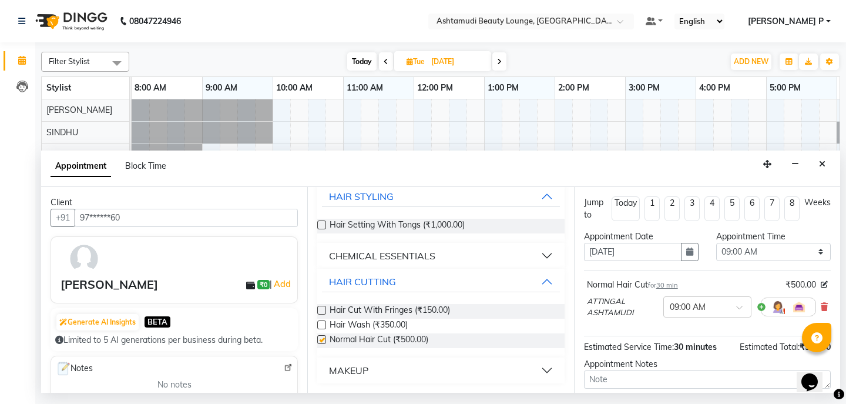
checkbox input "false"
click at [688, 249] on icon "button" at bounding box center [689, 251] width 7 height 8
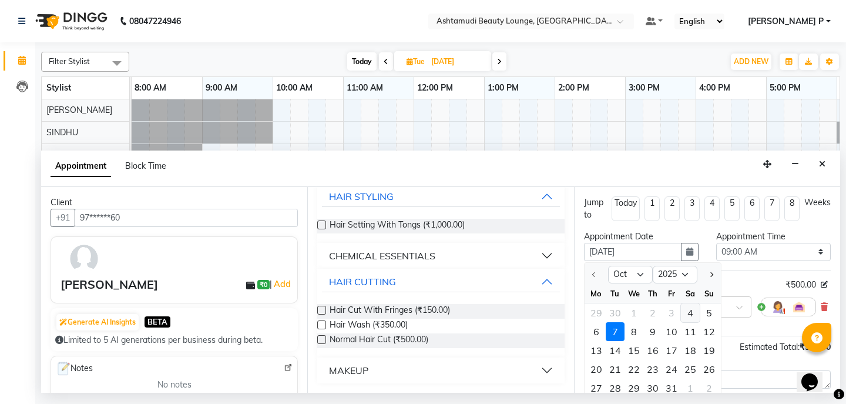
click at [691, 315] on div "4" at bounding box center [690, 312] width 19 height 19
type input "04-10-2025"
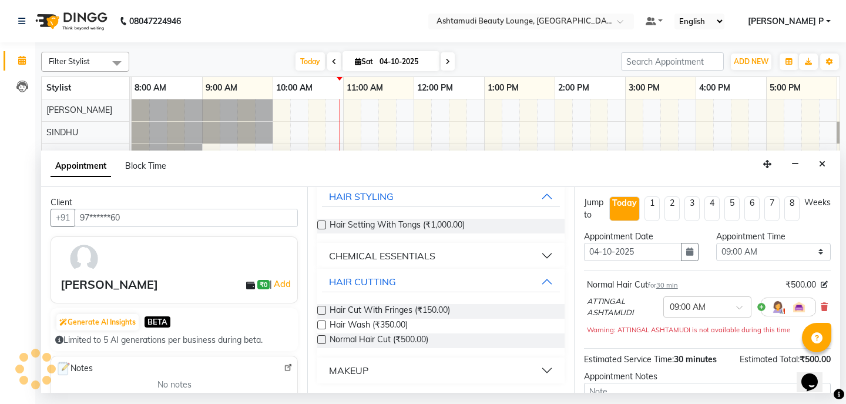
scroll to position [0, 142]
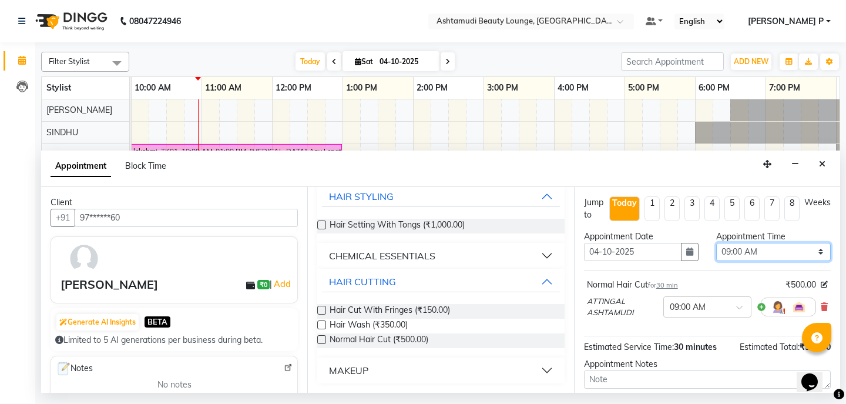
click at [817, 252] on select "Select 09:00 AM 09:15 AM 09:30 AM 09:45 AM 10:00 AM 10:15 AM 10:30 AM 10:45 AM …" at bounding box center [773, 252] width 115 height 18
select select "1050"
click at [716, 243] on select "Select 09:00 AM 09:15 AM 09:30 AM 09:45 AM 10:00 AM 10:15 AM 10:30 AM 10:45 AM …" at bounding box center [773, 252] width 115 height 18
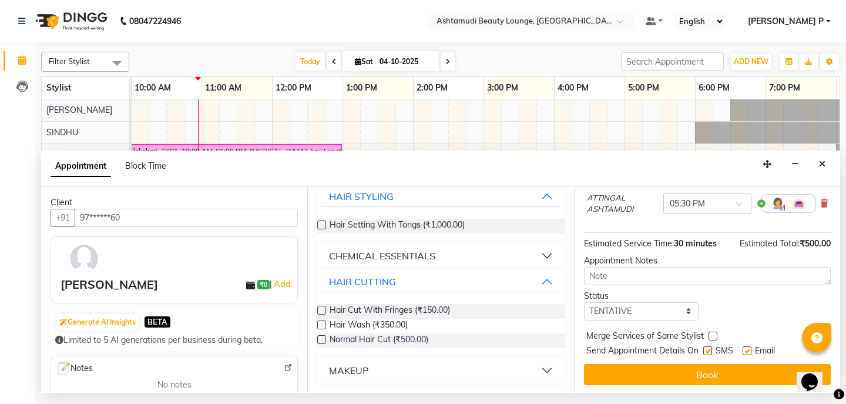
scroll to position [105, 0]
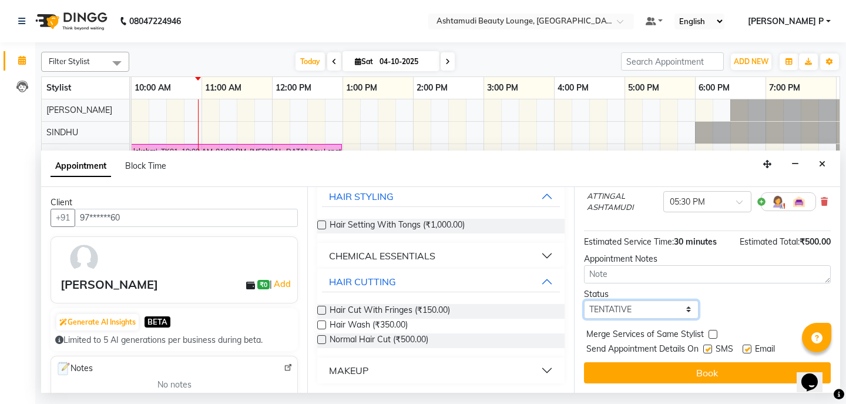
click at [650, 310] on select "Select TENTATIVE CONFIRM CHECK-IN UPCOMING" at bounding box center [641, 309] width 115 height 18
select select "confirm booking"
click at [584, 300] on select "Select TENTATIVE CONFIRM CHECK-IN UPCOMING" at bounding box center [641, 309] width 115 height 18
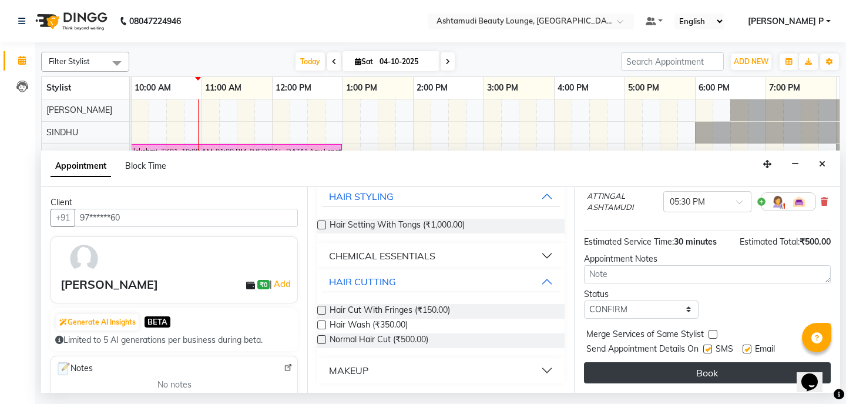
click at [680, 373] on button "Book" at bounding box center [707, 372] width 247 height 21
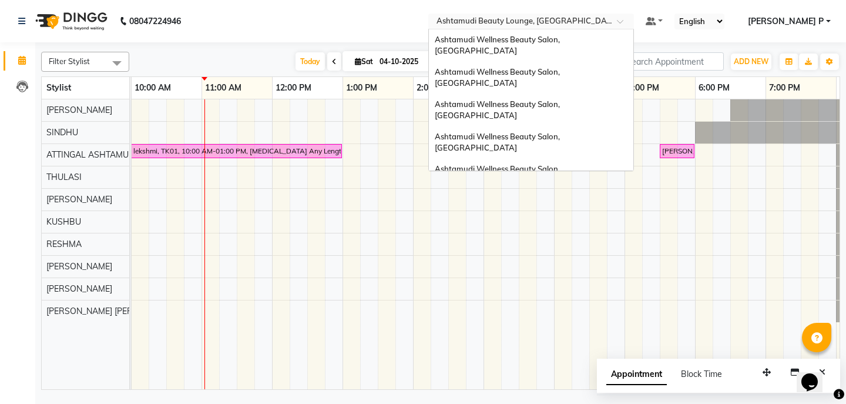
click at [632, 23] on span at bounding box center [624, 25] width 15 height 12
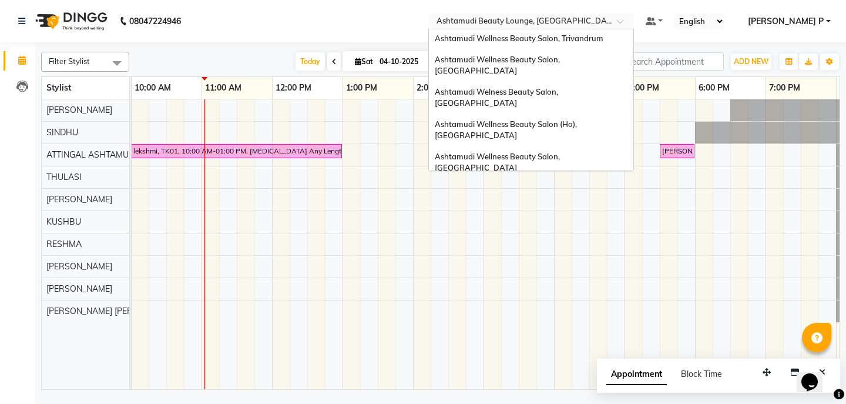
click at [562, 237] on span "Ashtamudi Wellness Beauty Salon, Alappuzha" at bounding box center [498, 247] width 127 height 21
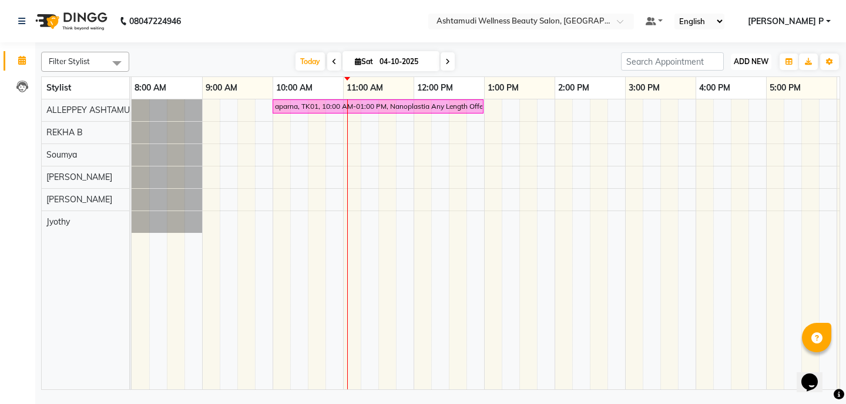
click at [751, 58] on span "ADD NEW" at bounding box center [751, 61] width 35 height 9
click at [731, 85] on button "Add Appointment" at bounding box center [724, 83] width 93 height 15
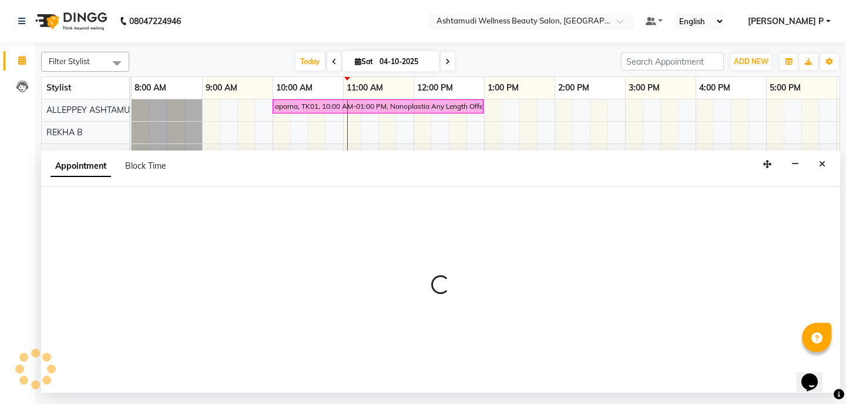
select select "540"
select select "tentative"
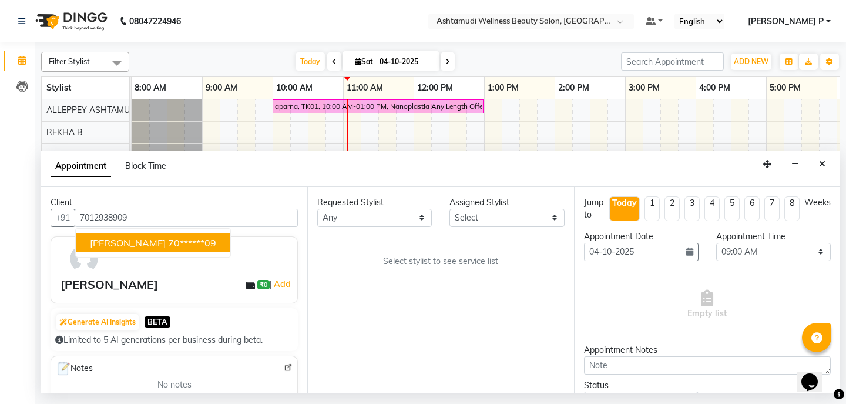
type input "7012938909"
click at [547, 225] on select "Select ALLEPPEY ASHTAMUDI Jyothy [PERSON_NAME] [PERSON_NAME]" at bounding box center [506, 218] width 115 height 18
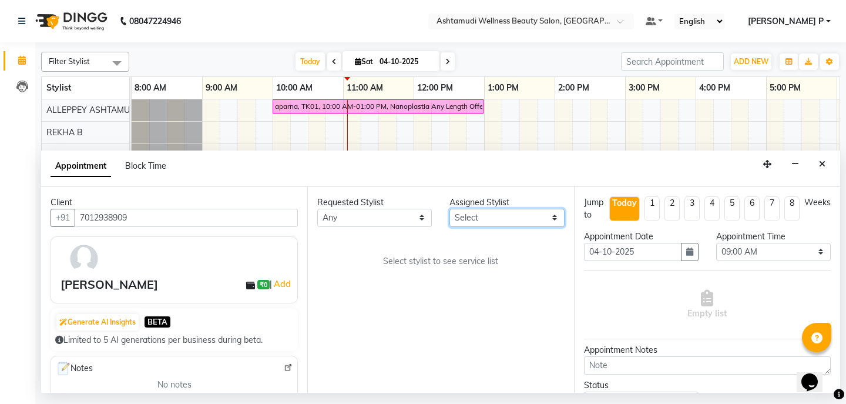
select select "27367"
click at [449, 209] on select "Select ALLEPPEY ASHTAMUDI Jyothy [PERSON_NAME] [PERSON_NAME]" at bounding box center [506, 218] width 115 height 18
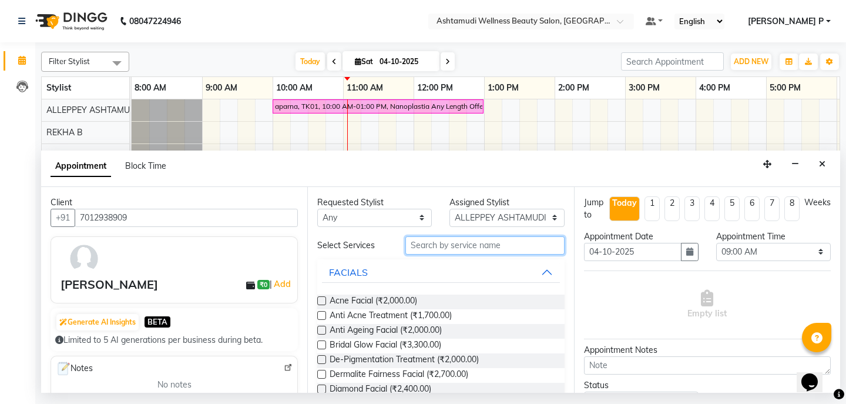
click at [409, 244] on input "text" at bounding box center [484, 245] width 159 height 18
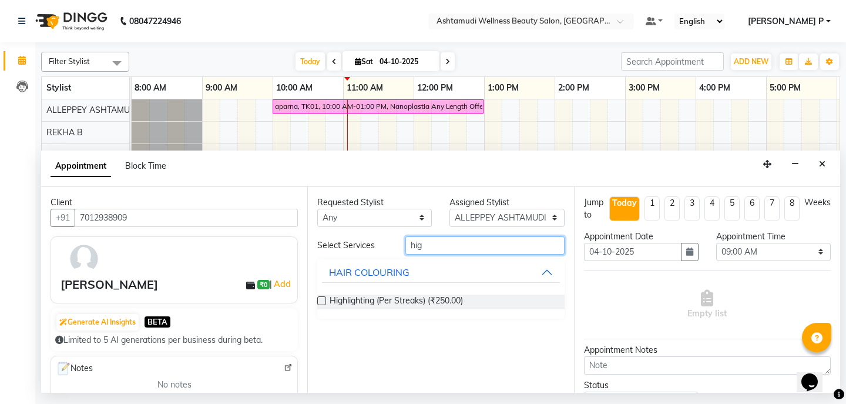
type input "hig"
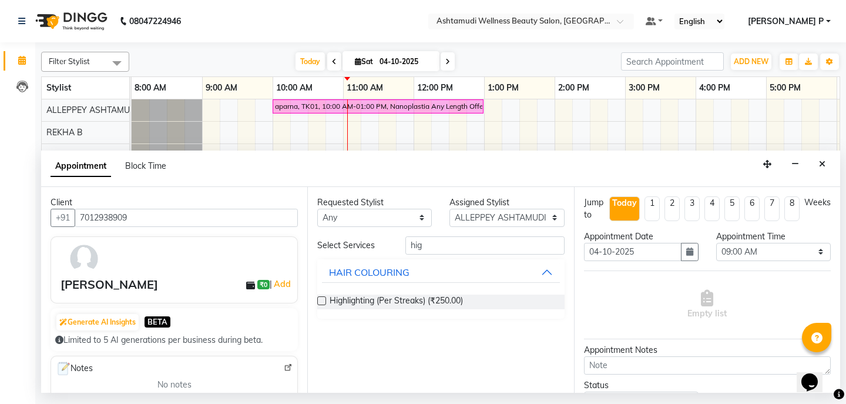
click at [319, 302] on label at bounding box center [321, 300] width 9 height 9
click at [319, 302] on input "checkbox" at bounding box center [321, 302] width 8 height 8
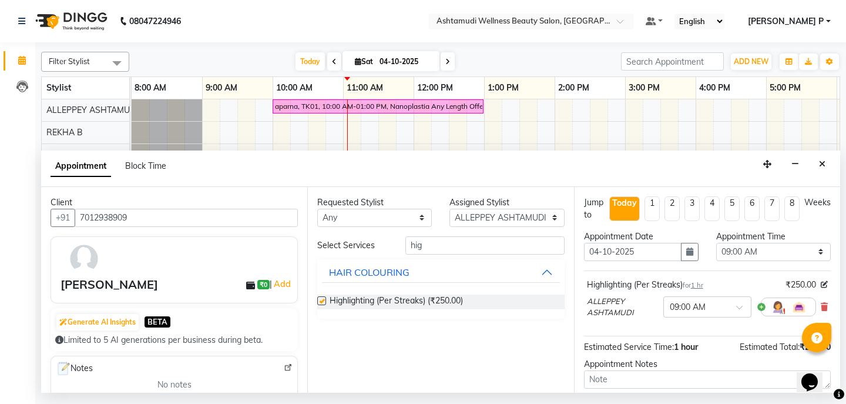
checkbox input "false"
click at [781, 250] on select "Select 09:00 AM 09:15 AM 09:30 AM 09:45 AM 10:00 AM 10:15 AM 10:30 AM 10:45 AM …" at bounding box center [773, 252] width 115 height 18
select select "870"
click at [716, 243] on select "Select 09:00 AM 09:15 AM 09:30 AM 09:45 AM 10:00 AM 10:15 AM 10:30 AM 10:45 AM …" at bounding box center [773, 252] width 115 height 18
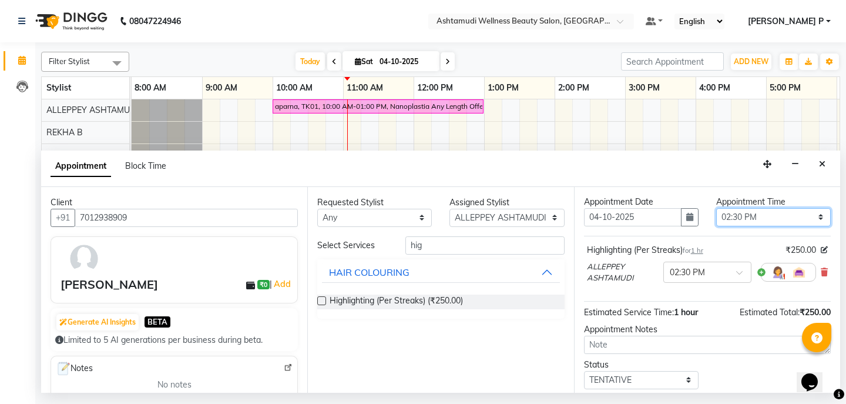
scroll to position [105, 0]
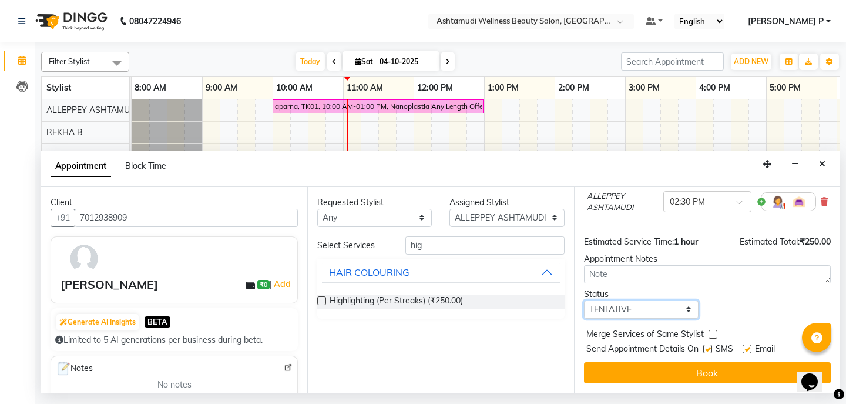
drag, startPoint x: 654, startPoint y: 308, endPoint x: 652, endPoint y: 318, distance: 9.6
click at [653, 308] on select "Select TENTATIVE CONFIRM CHECK-IN UPCOMING" at bounding box center [641, 309] width 115 height 18
select select "confirm booking"
click at [584, 300] on select "Select TENTATIVE CONFIRM CHECK-IN UPCOMING" at bounding box center [641, 309] width 115 height 18
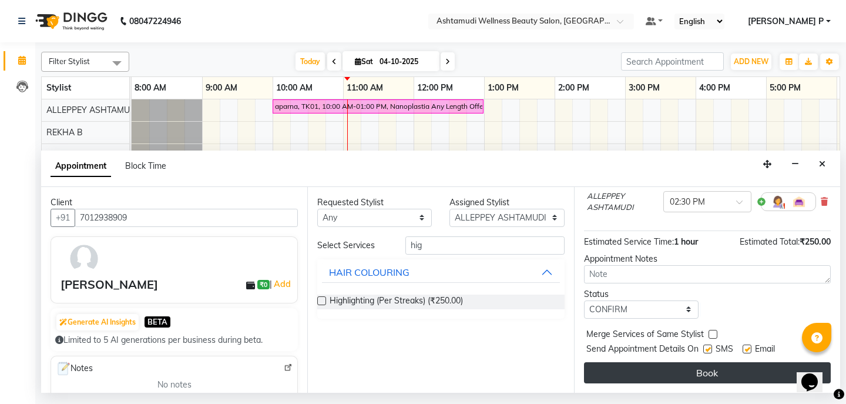
click at [674, 362] on button "Book" at bounding box center [707, 372] width 247 height 21
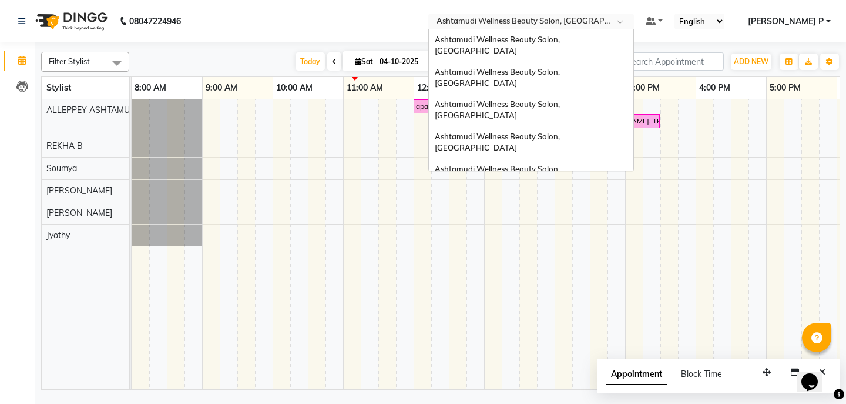
click at [632, 21] on span at bounding box center [624, 25] width 15 height 12
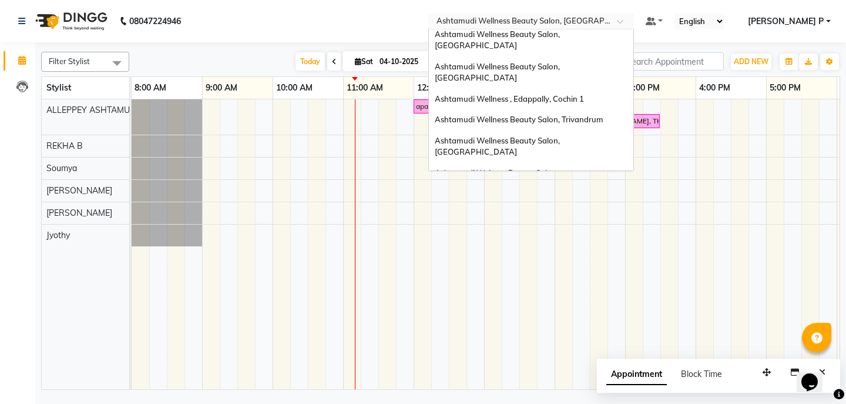
scroll to position [103, 0]
click at [720, 212] on div "aparna, TK01, 12:00 PM-03:00 PM, Nanoplastia Any Length Offer [PERSON_NAME], TK…" at bounding box center [590, 244] width 916 height 290
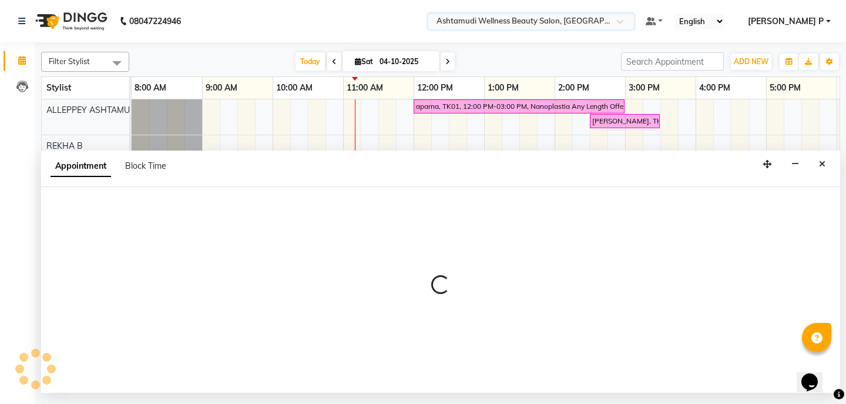
select select "76486"
select select "tentative"
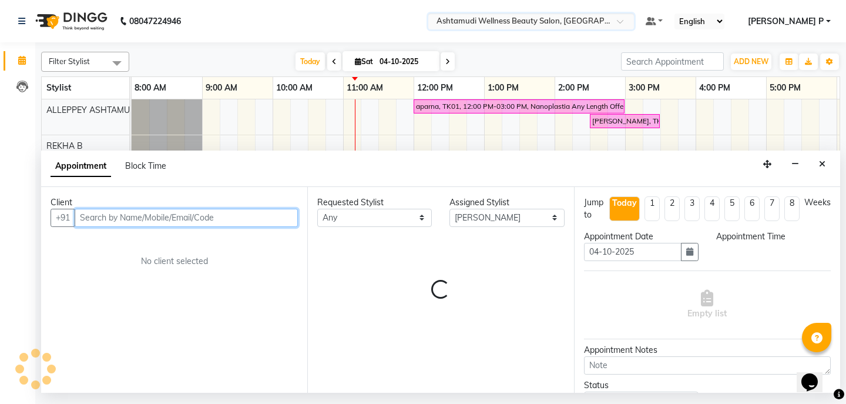
select select "975"
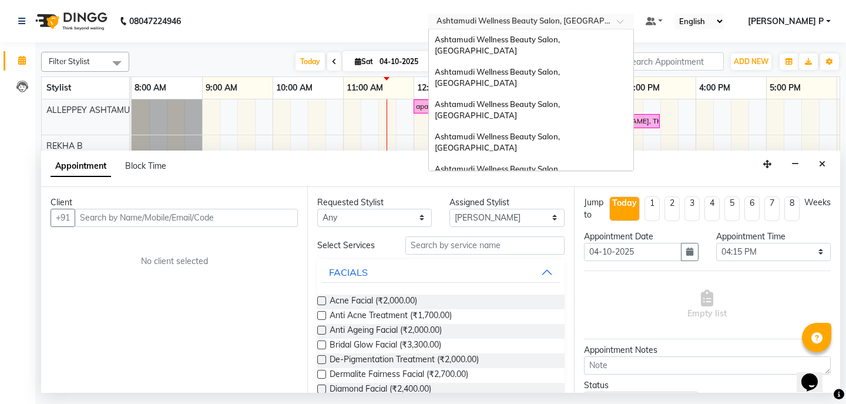
click at [634, 21] on div at bounding box center [531, 22] width 206 height 12
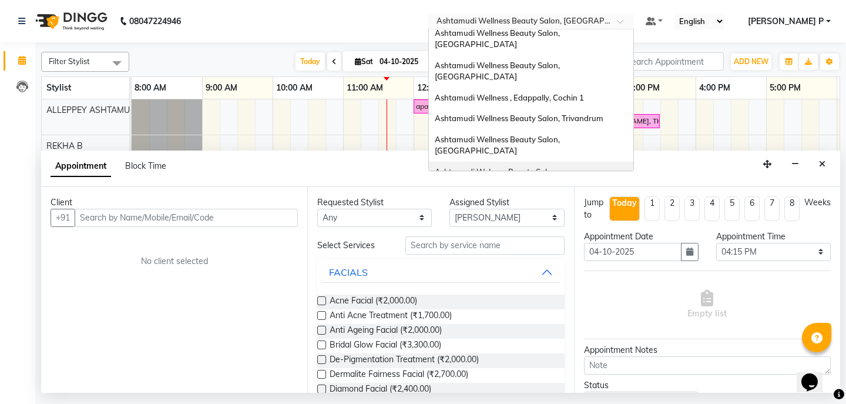
click at [560, 167] on span "Ashtamudi Welness Beauty Salon, [GEOGRAPHIC_DATA]" at bounding box center [497, 177] width 125 height 21
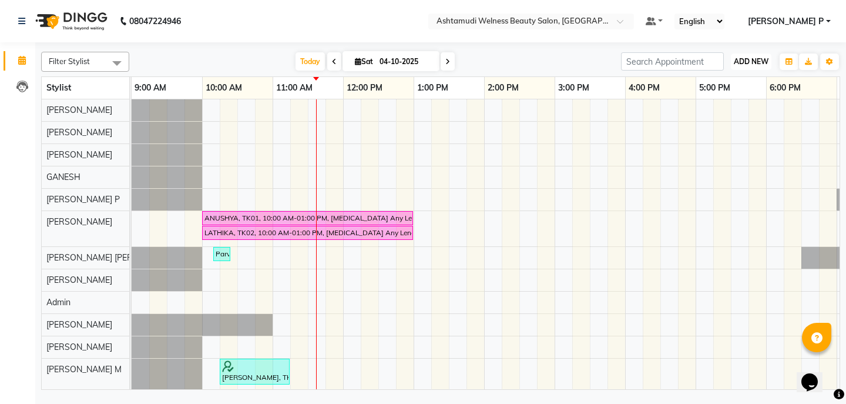
click at [752, 62] on span "ADD NEW" at bounding box center [751, 61] width 35 height 9
click at [733, 81] on button "Add Appointment" at bounding box center [724, 83] width 93 height 15
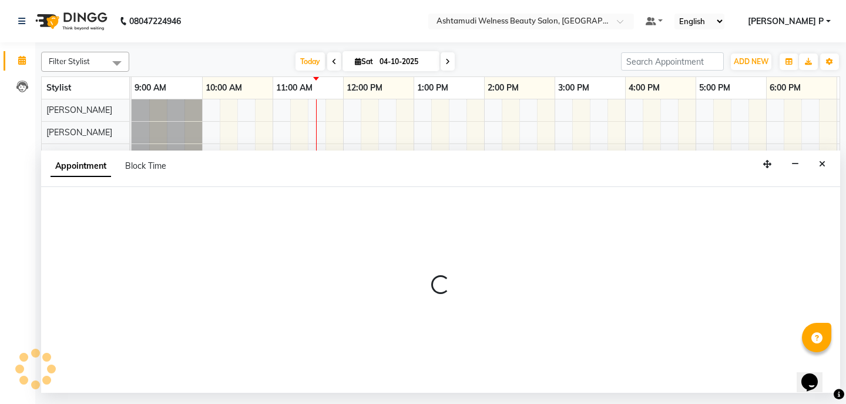
select select "tentative"
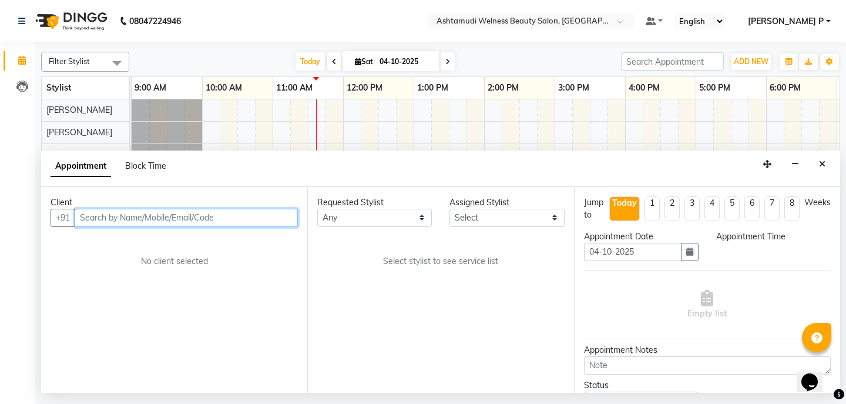
select select "600"
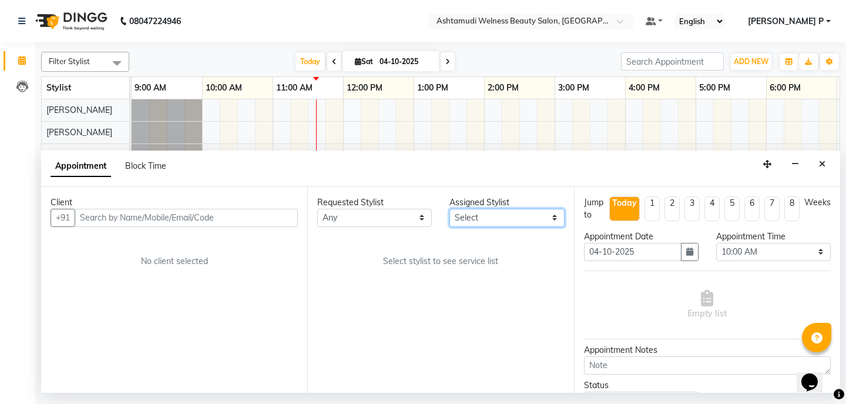
click at [552, 222] on select "Select [PERSON_NAME] Admin [PERSON_NAME] [PERSON_NAME] [PERSON_NAME] M [PERSON_…" at bounding box center [506, 218] width 115 height 18
select select "25976"
click at [449, 209] on select "Select [PERSON_NAME] Admin [PERSON_NAME] [PERSON_NAME] [PERSON_NAME] M [PERSON_…" at bounding box center [506, 218] width 115 height 18
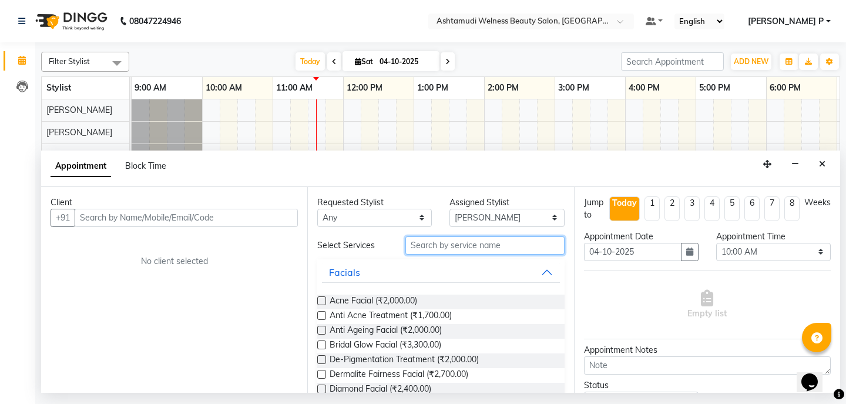
click at [414, 243] on input "text" at bounding box center [484, 245] width 159 height 18
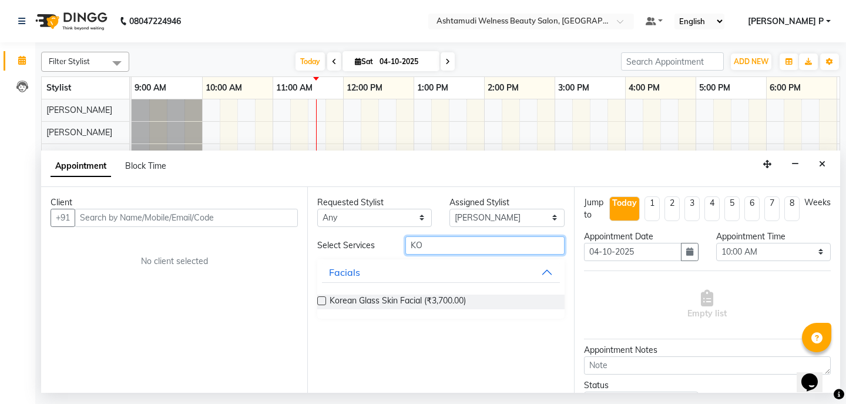
type input "KO"
